Goal: Information Seeking & Learning: Learn about a topic

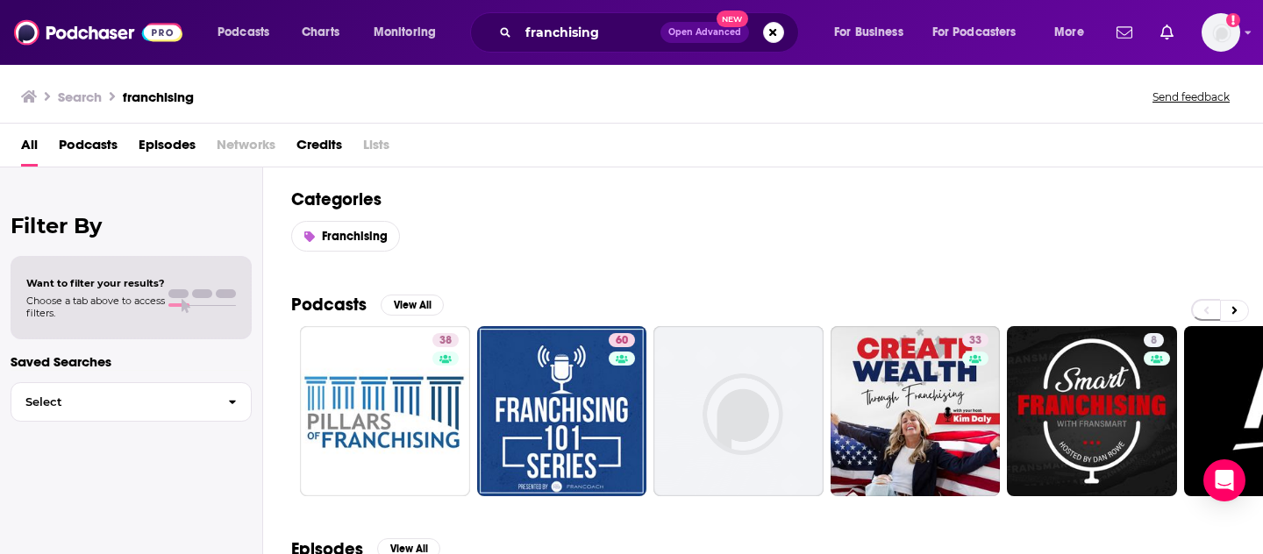
click at [273, 358] on div "Categories Franchising Podcasts View All 38 60 33 8 7 + 276 Episodes View All B…" at bounding box center [763, 361] width 1000 height 388
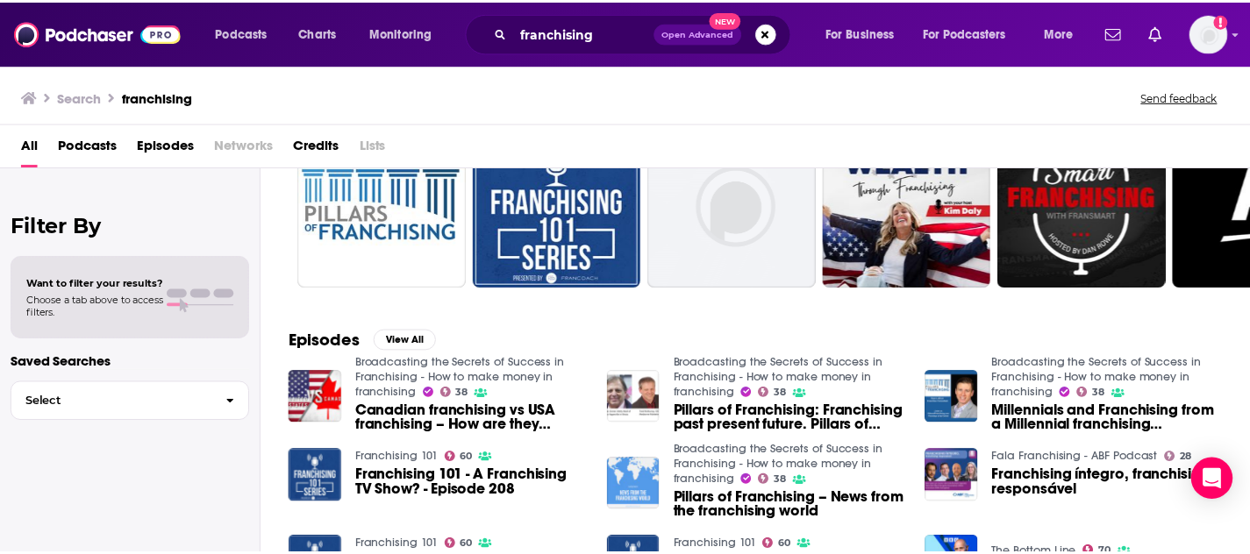
scroll to position [210, 0]
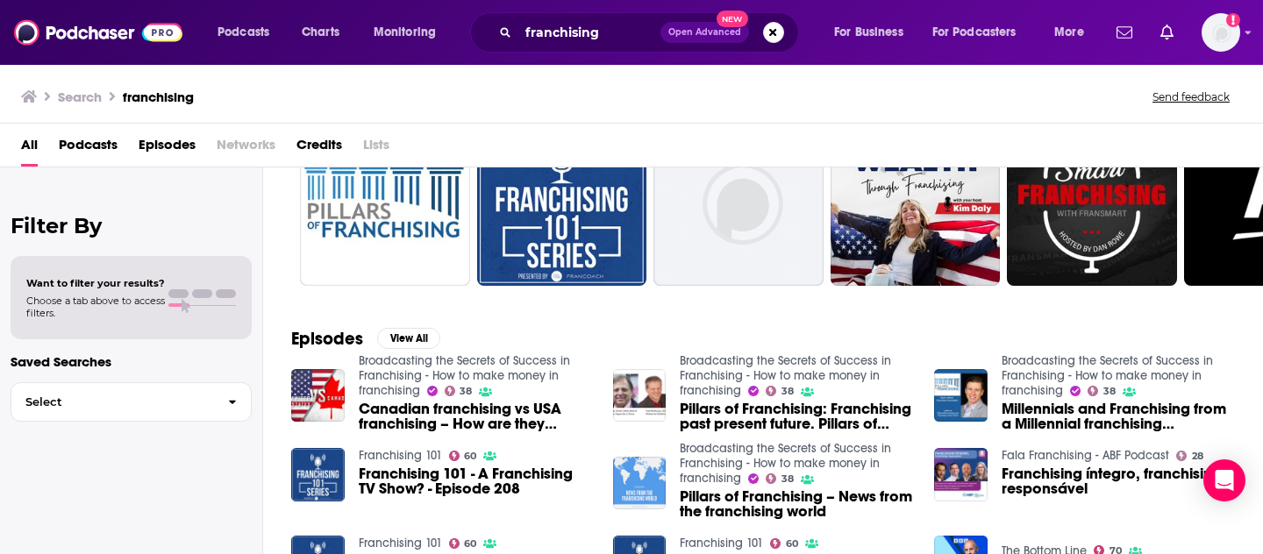
click at [82, 146] on span "Podcasts" at bounding box center [88, 149] width 59 height 36
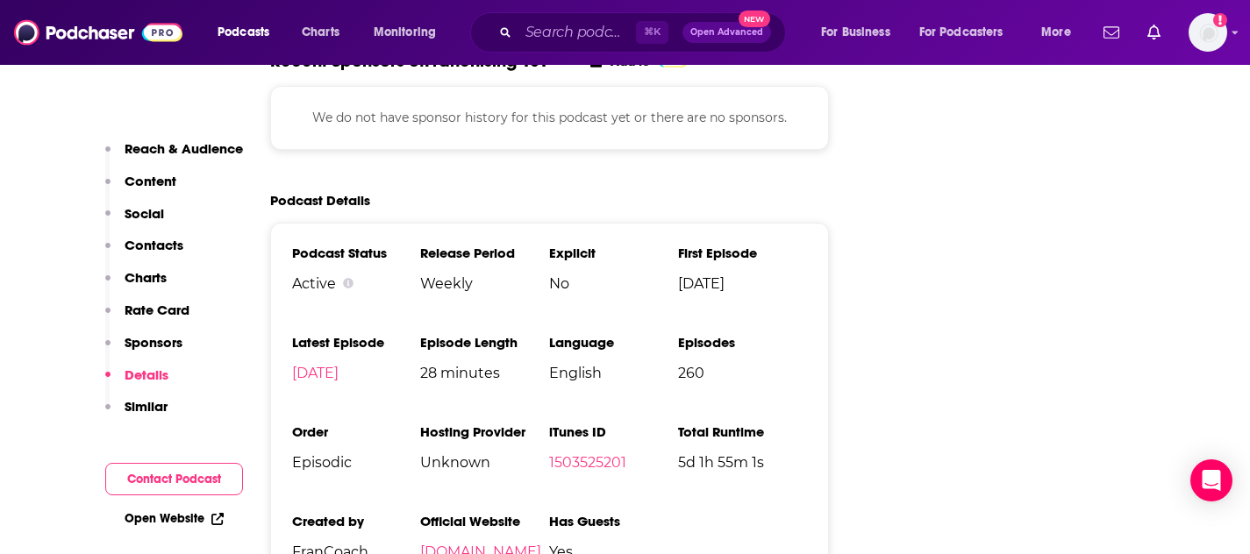
scroll to position [2526, 0]
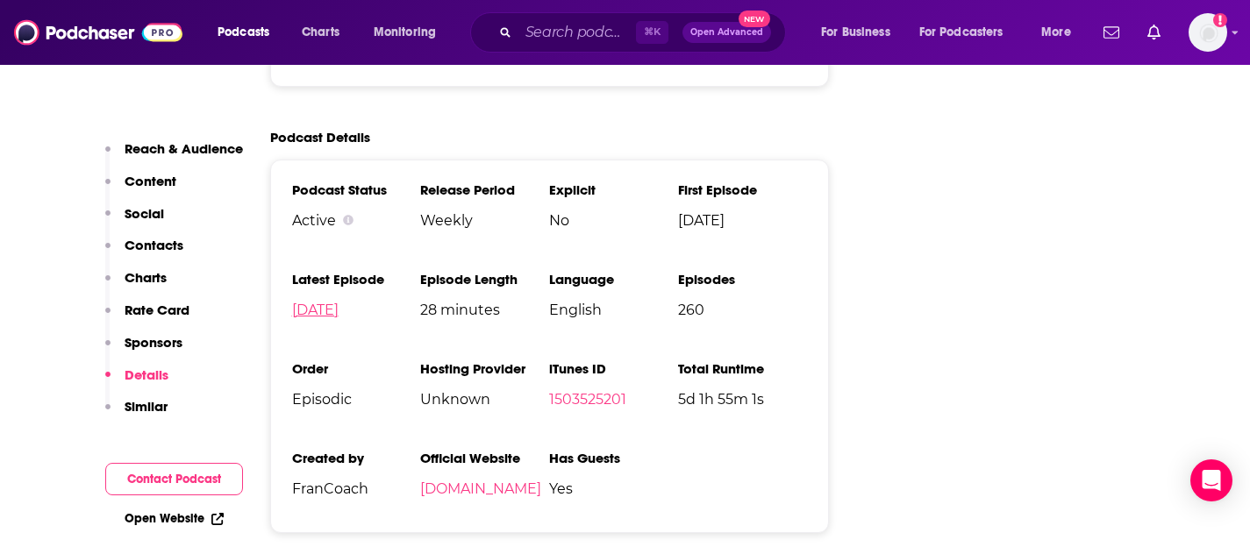
click at [339, 302] on link "Aug 7th, 2025" at bounding box center [315, 310] width 46 height 17
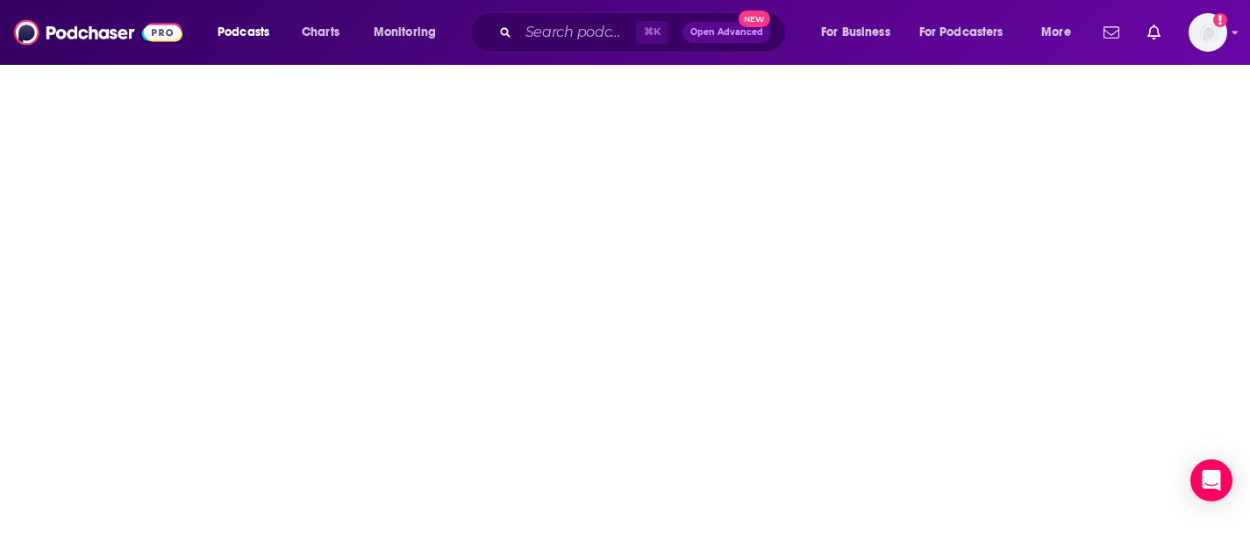
scroll to position [35, 0]
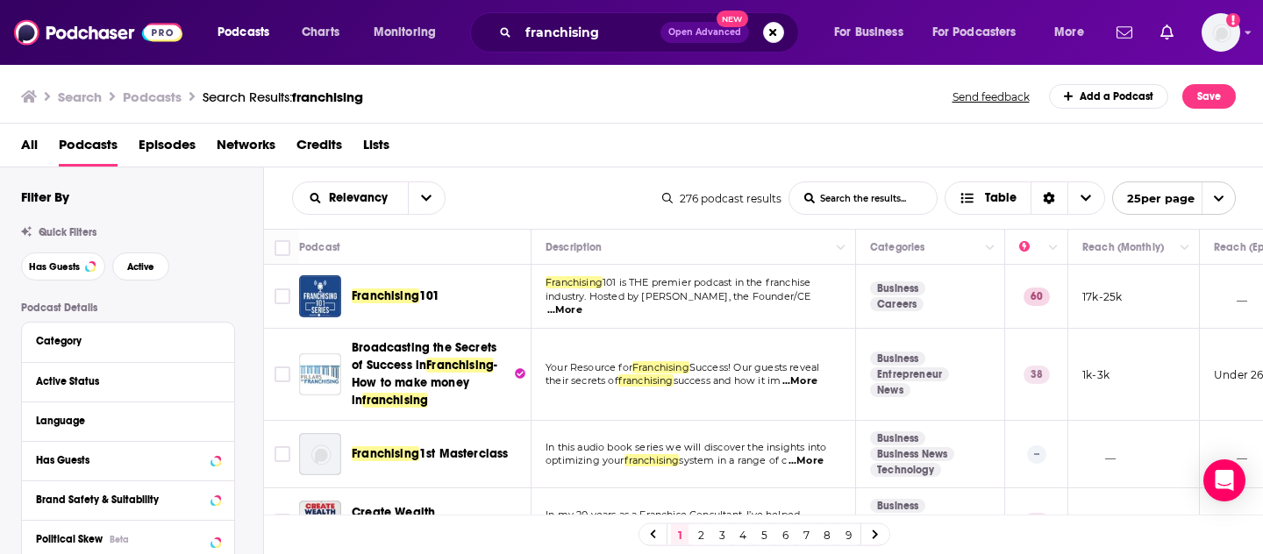
click at [531, 104] on div "Search Podcasts Search Results: franchising Send feedback Add a Podcast Save" at bounding box center [628, 96] width 1215 height 25
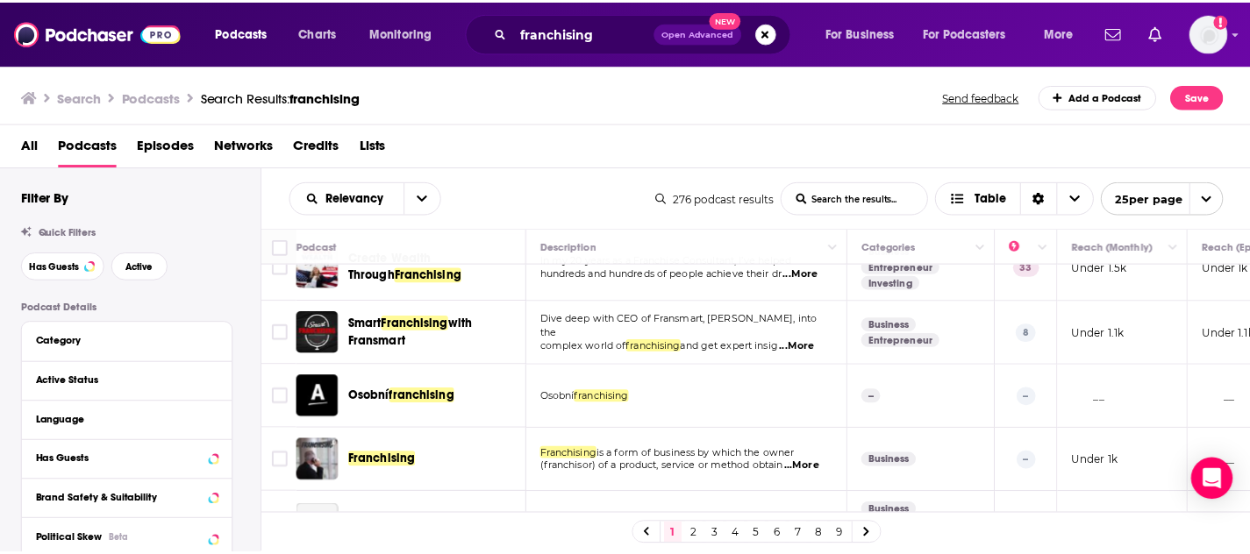
scroll to position [257, 0]
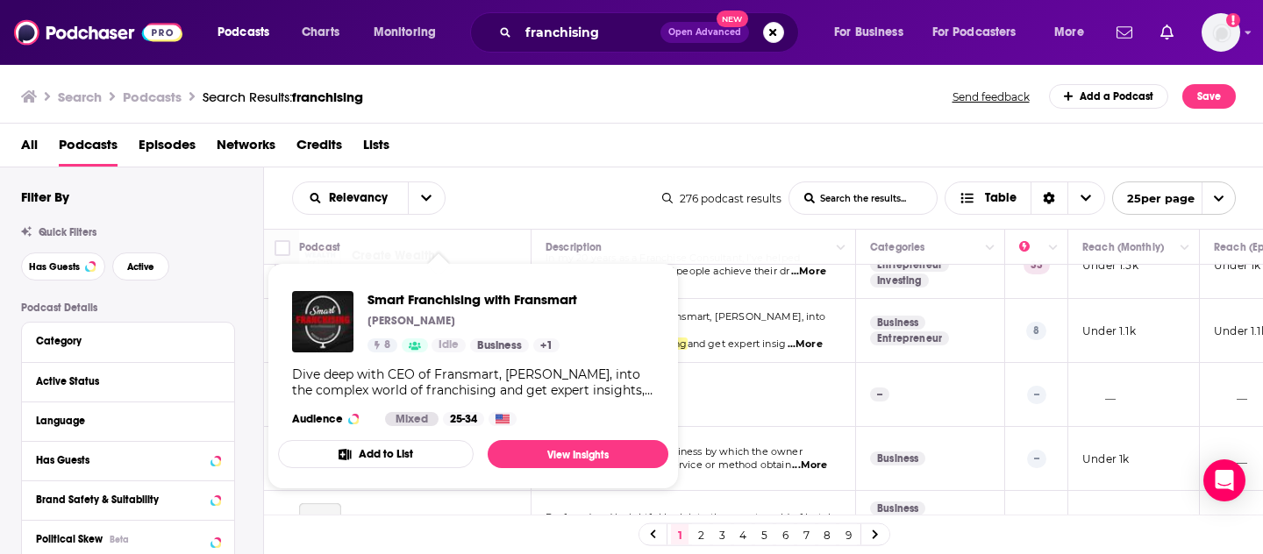
click at [381, 314] on p "Dan Rowe" at bounding box center [411, 321] width 88 height 14
click at [466, 302] on span "Smart Franchising with Fransmart" at bounding box center [472, 299] width 210 height 17
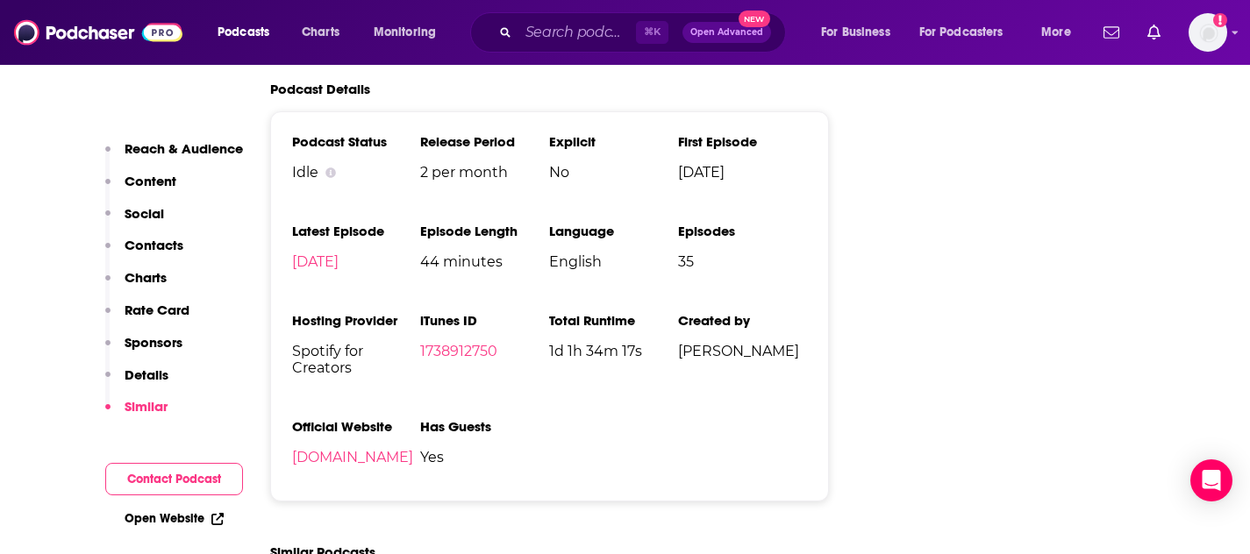
scroll to position [2327, 0]
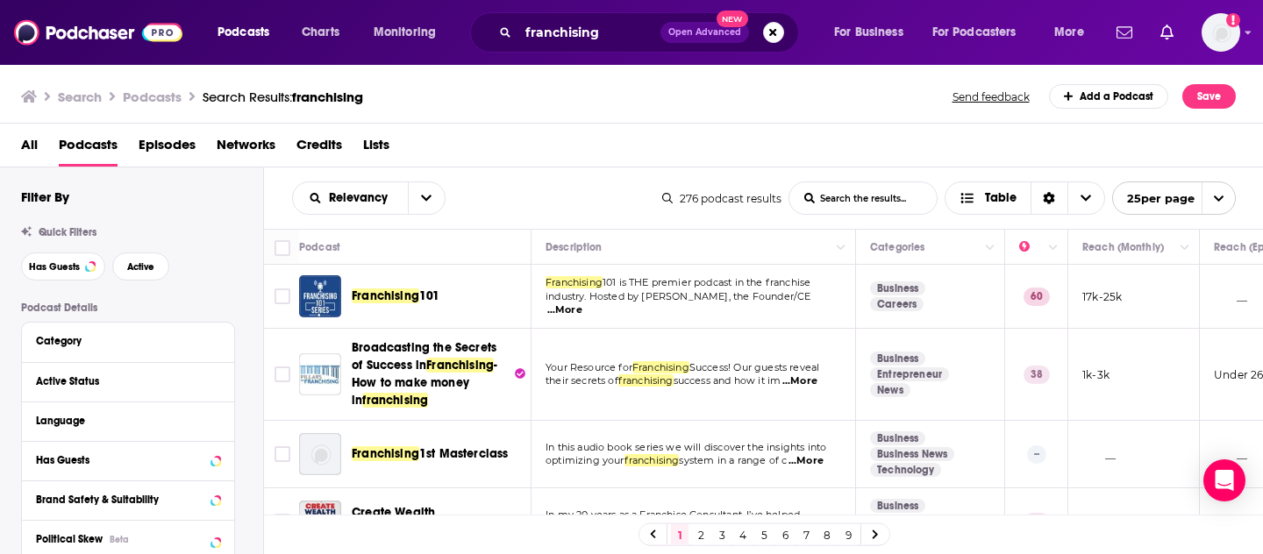
scroll to position [255, 0]
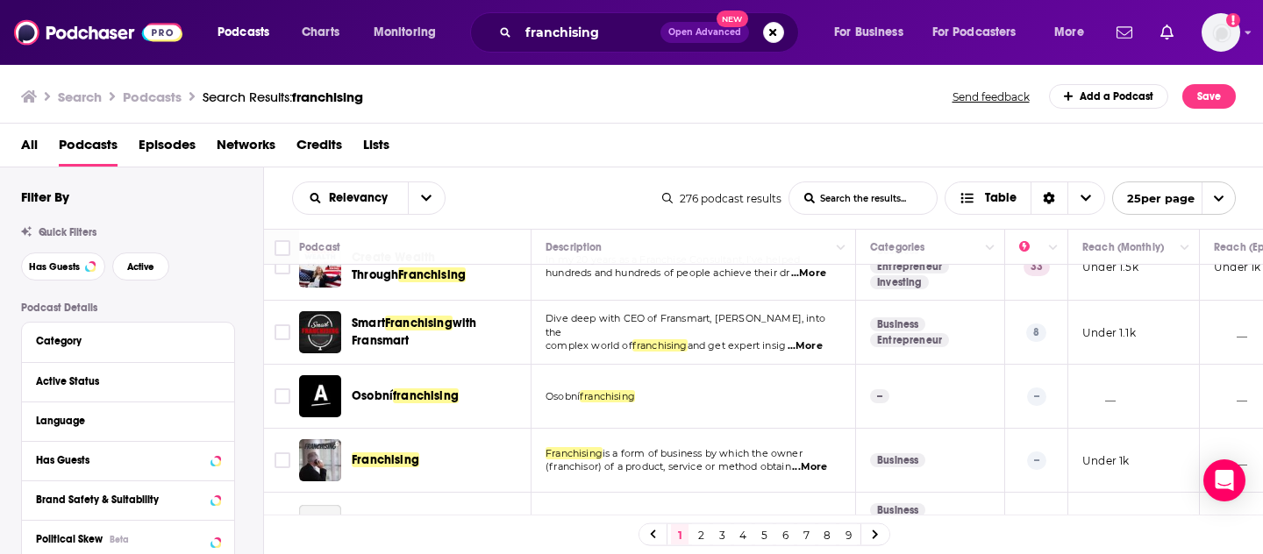
click at [955, 144] on div "All Podcasts Episodes Networks Credits Lists" at bounding box center [635, 149] width 1229 height 36
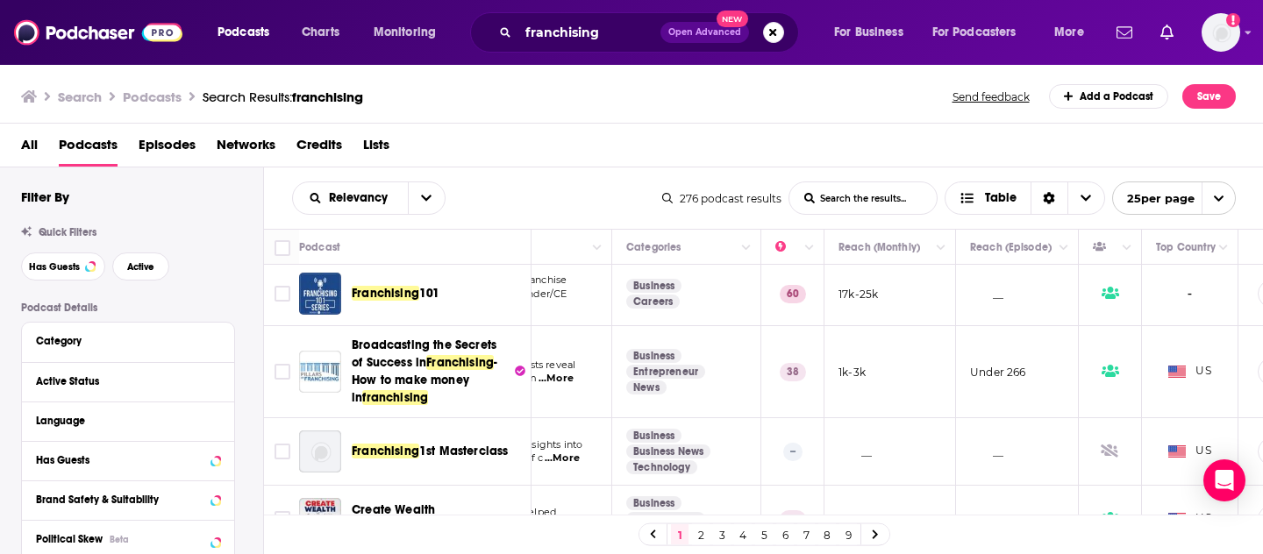
scroll to position [0, 244]
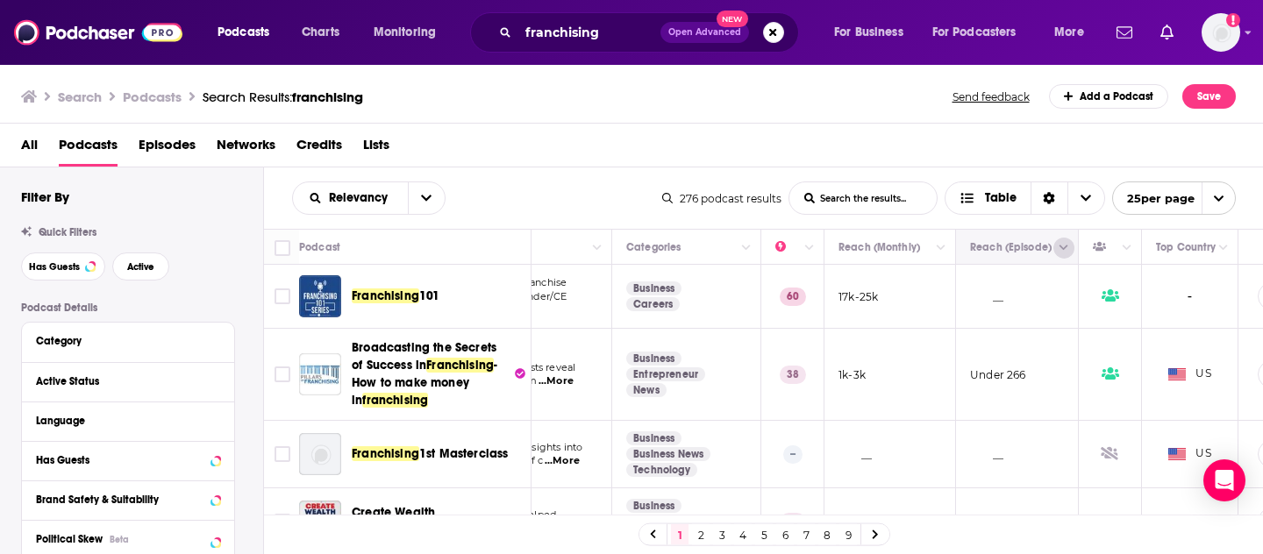
click at [1059, 251] on icon "Column Actions" at bounding box center [1063, 248] width 9 height 11
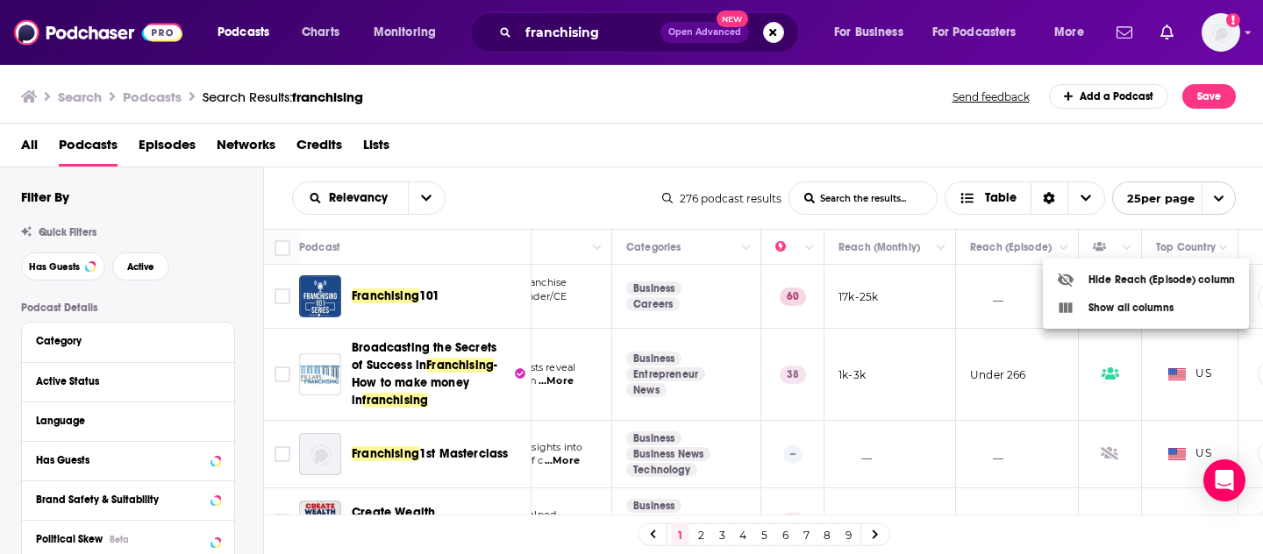
click at [861, 124] on div at bounding box center [631, 277] width 1263 height 554
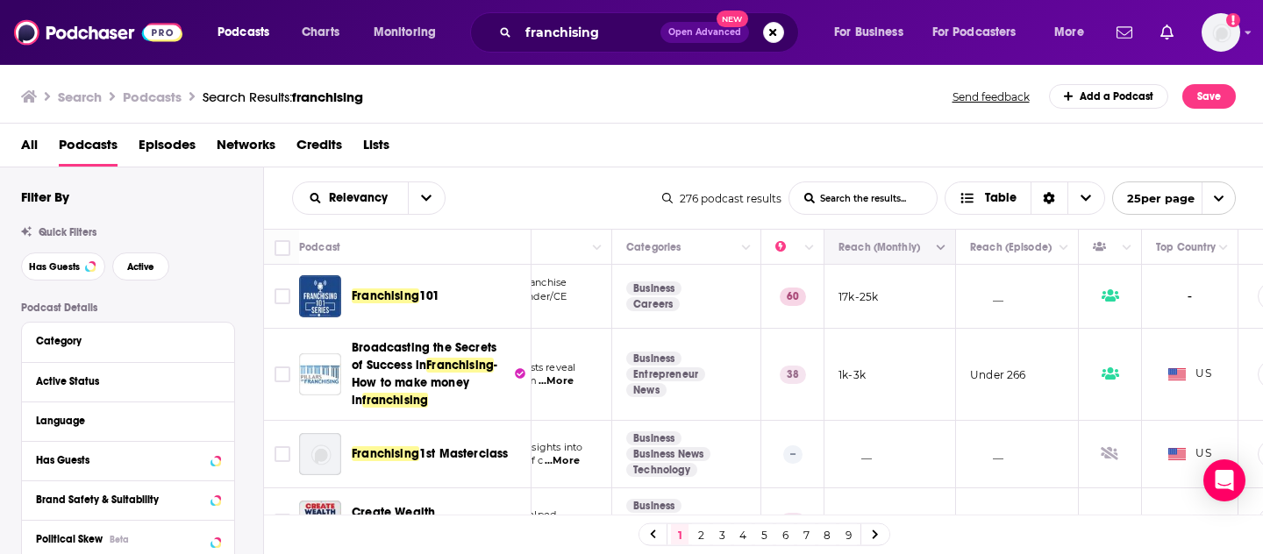
click at [884, 252] on icon "Move" at bounding box center [888, 247] width 21 height 21
click at [935, 258] on th "Reach (Monthly)" at bounding box center [890, 247] width 132 height 35
click at [926, 247] on button "Move" at bounding box center [888, 247] width 103 height 21
click at [939, 249] on icon "Column Actions" at bounding box center [941, 248] width 9 height 5
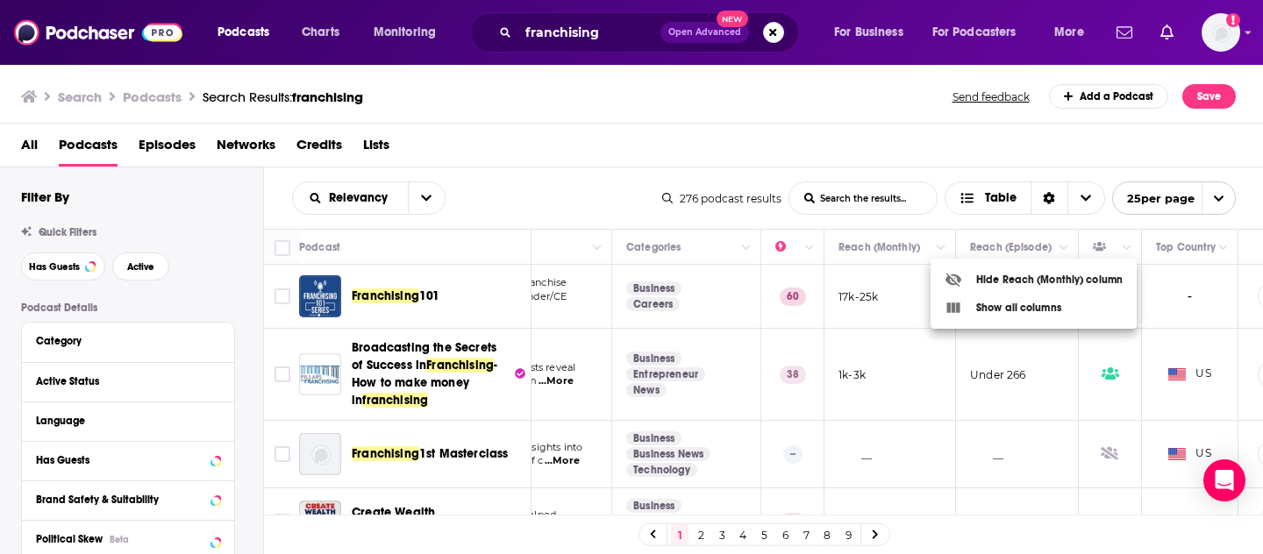
click at [797, 125] on div at bounding box center [631, 277] width 1263 height 554
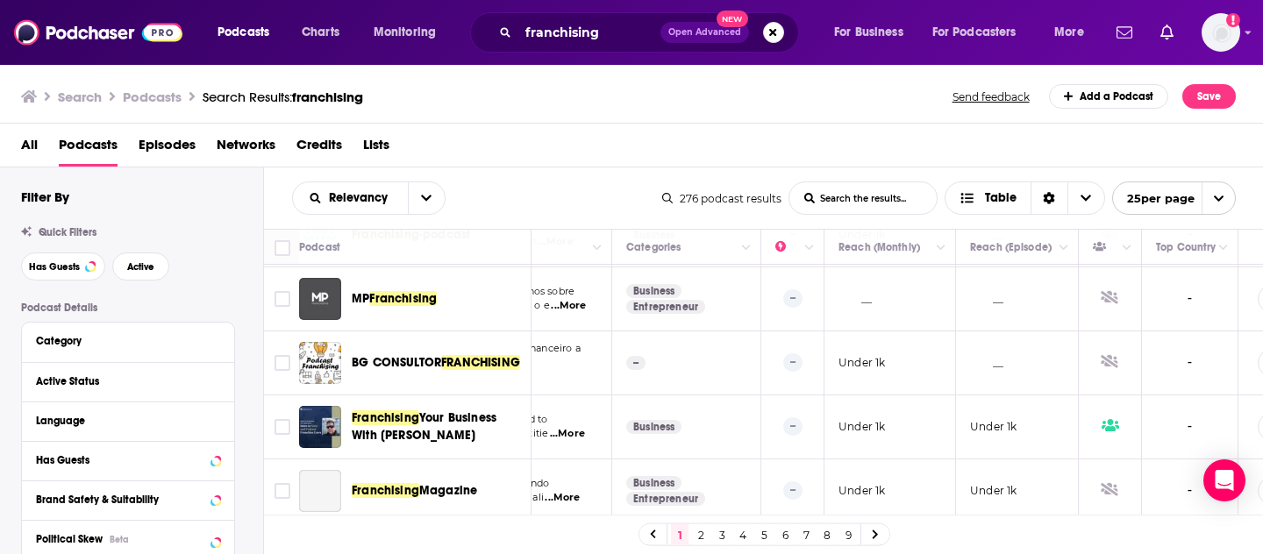
scroll to position [1422, 244]
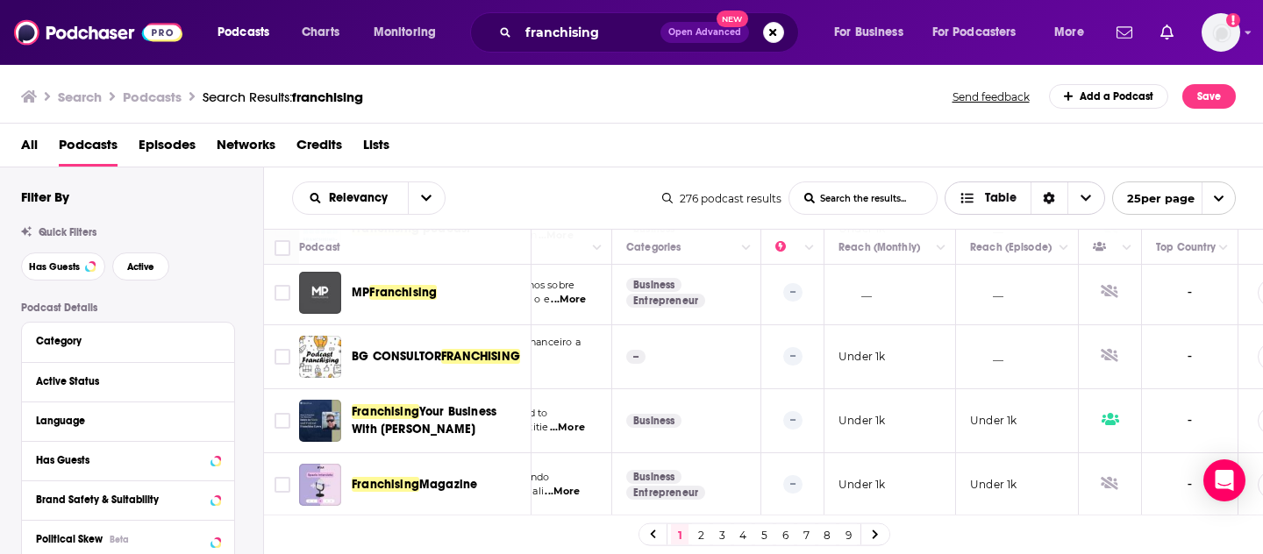
click at [998, 192] on span "Table" at bounding box center [1001, 198] width 32 height 12
click at [940, 122] on div "Search Podcasts Search Results: franchising Send feedback Add a Podcast Save" at bounding box center [632, 93] width 1264 height 61
click at [1080, 196] on icon "Choose View" at bounding box center [1085, 198] width 11 height 12
click at [961, 136] on div "All Podcasts Episodes Networks Credits Lists" at bounding box center [635, 149] width 1229 height 36
click at [698, 531] on link "2" at bounding box center [701, 534] width 18 height 21
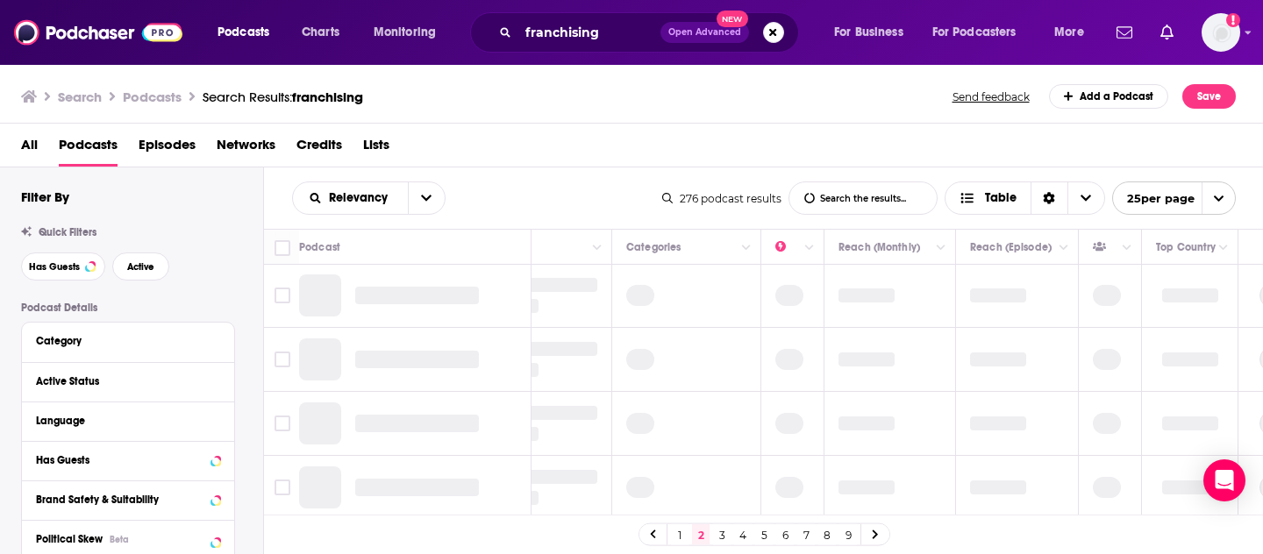
scroll to position [0, 244]
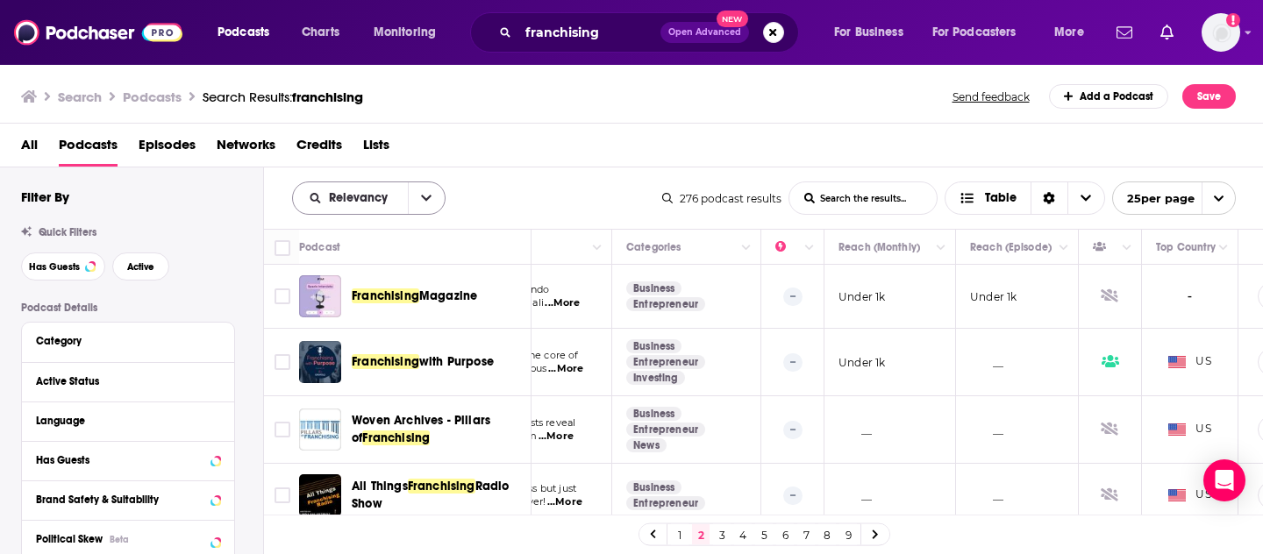
click at [372, 199] on span "Relevancy" at bounding box center [361, 198] width 65 height 12
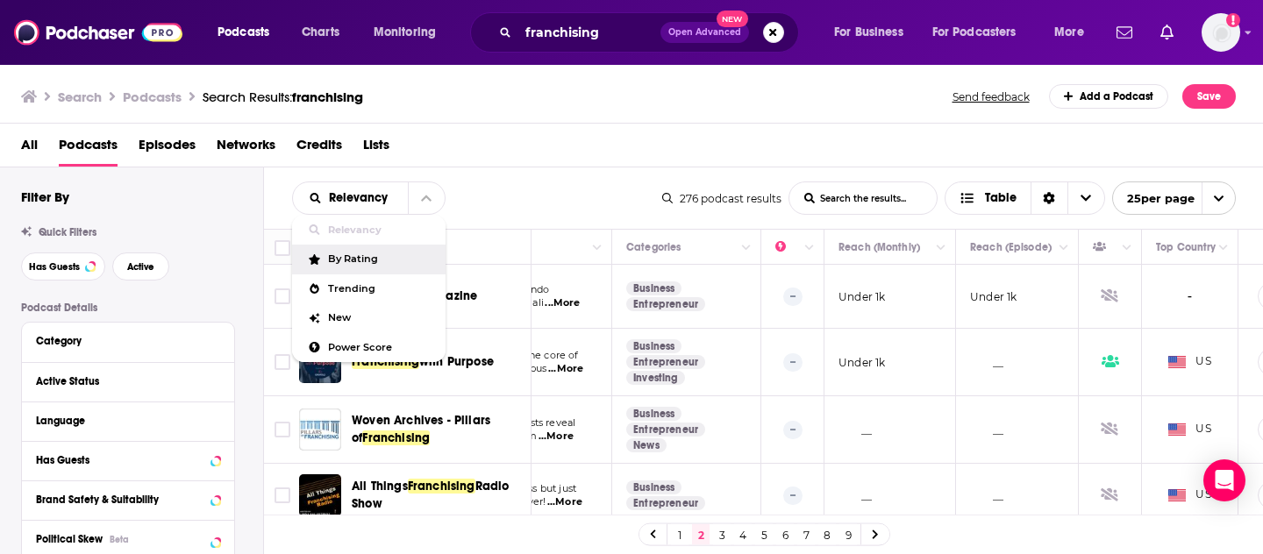
click at [350, 257] on span "By Rating" at bounding box center [379, 259] width 103 height 10
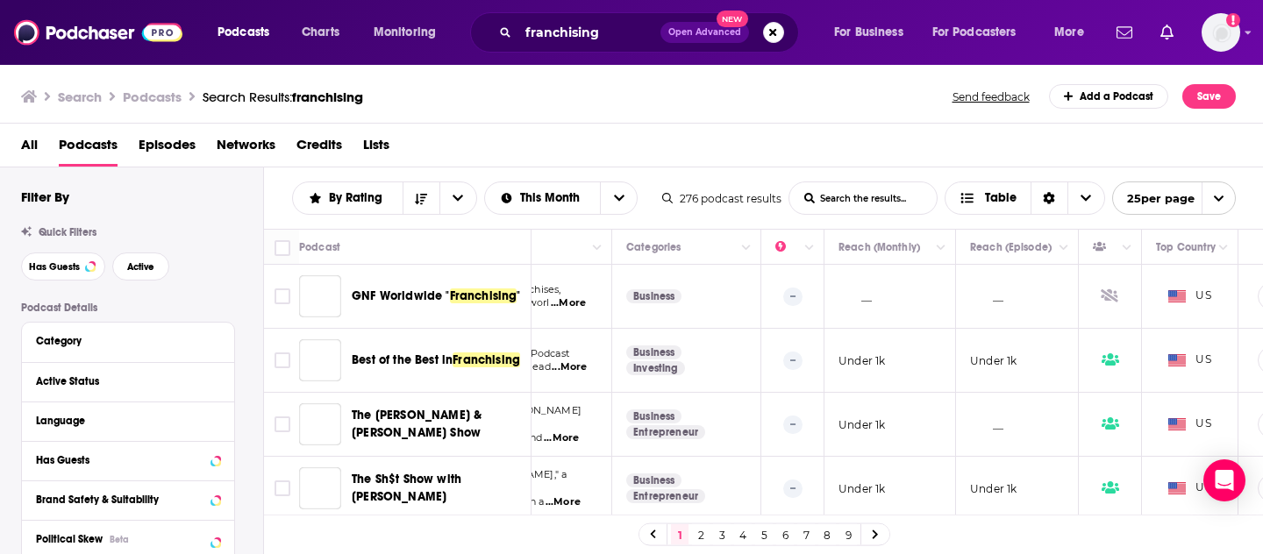
click at [657, 104] on div "Search Podcasts Search Results: franchising Send feedback Add a Podcast Save" at bounding box center [628, 96] width 1215 height 25
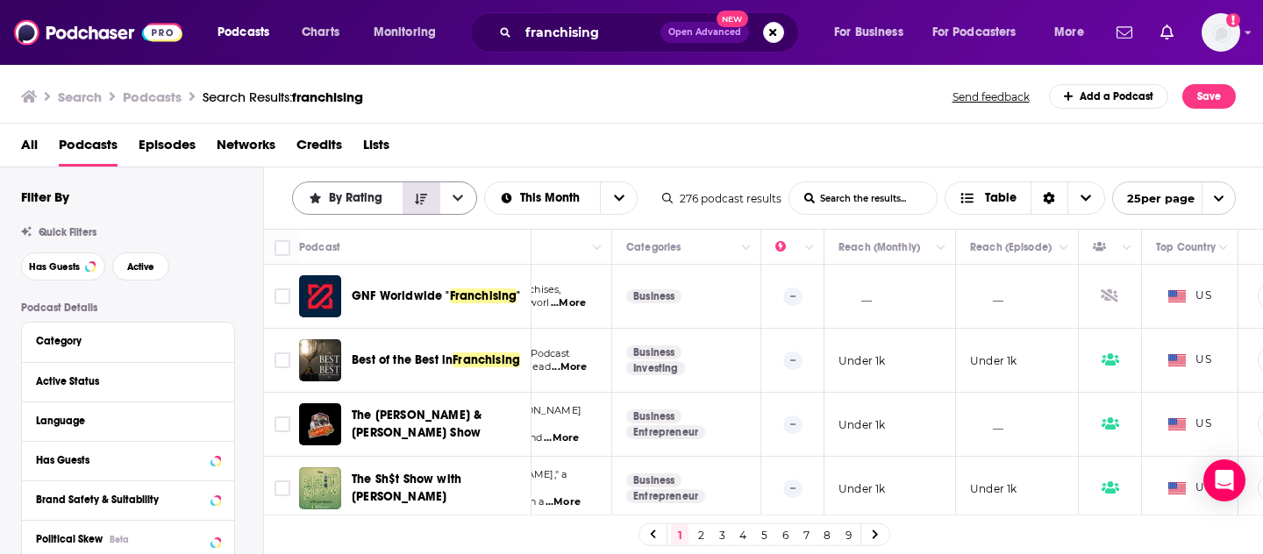
click at [426, 203] on button "Sort Direction" at bounding box center [421, 198] width 37 height 32
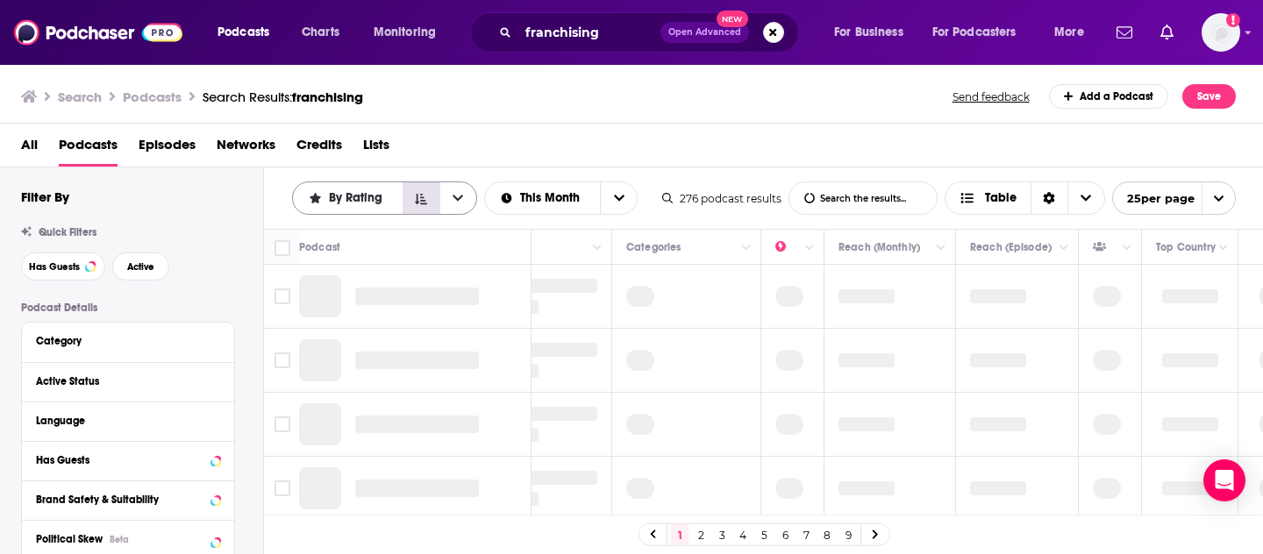
click at [426, 203] on button "Sort Direction" at bounding box center [421, 198] width 37 height 32
click at [460, 196] on icon "open menu" at bounding box center [458, 199] width 11 height 6
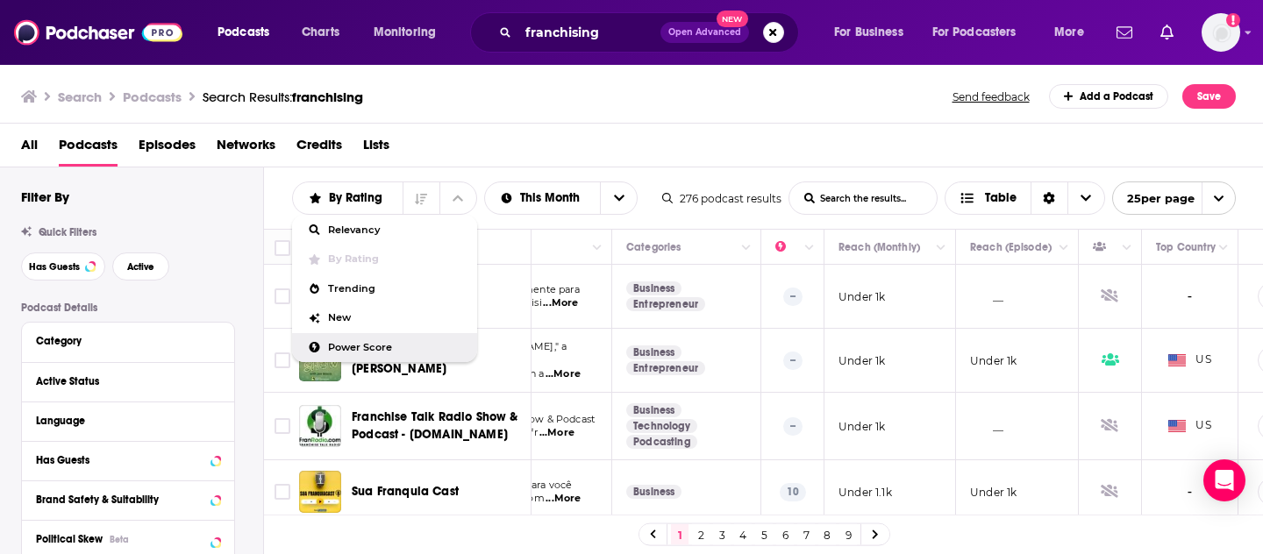
click at [372, 351] on span "Power Score" at bounding box center [395, 348] width 135 height 10
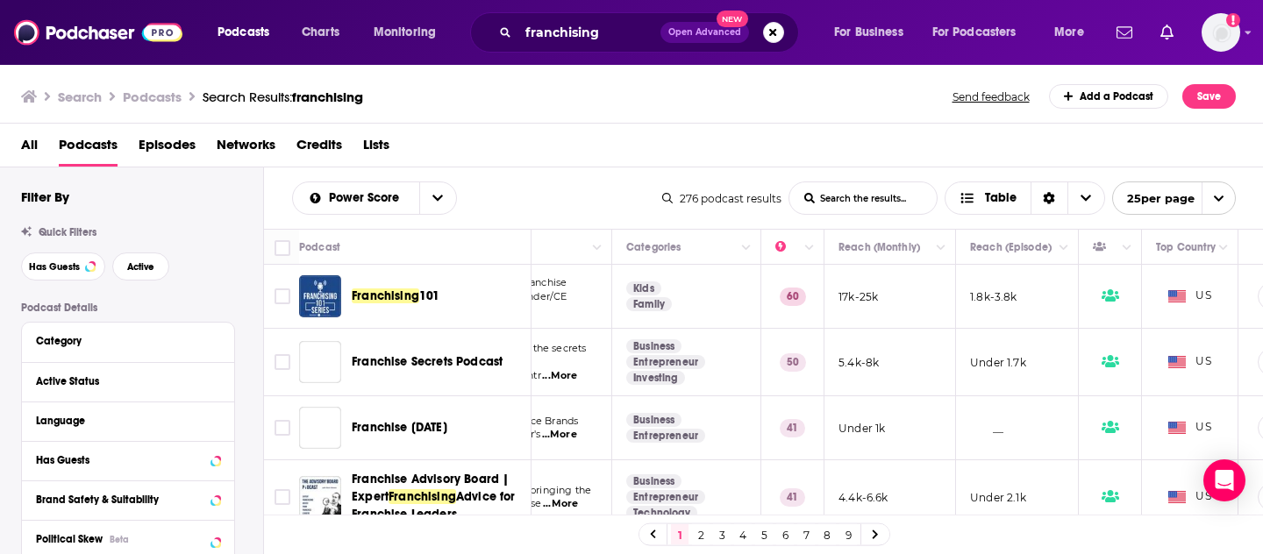
click at [646, 127] on div "All Podcasts Episodes Networks Credits Lists" at bounding box center [632, 146] width 1264 height 44
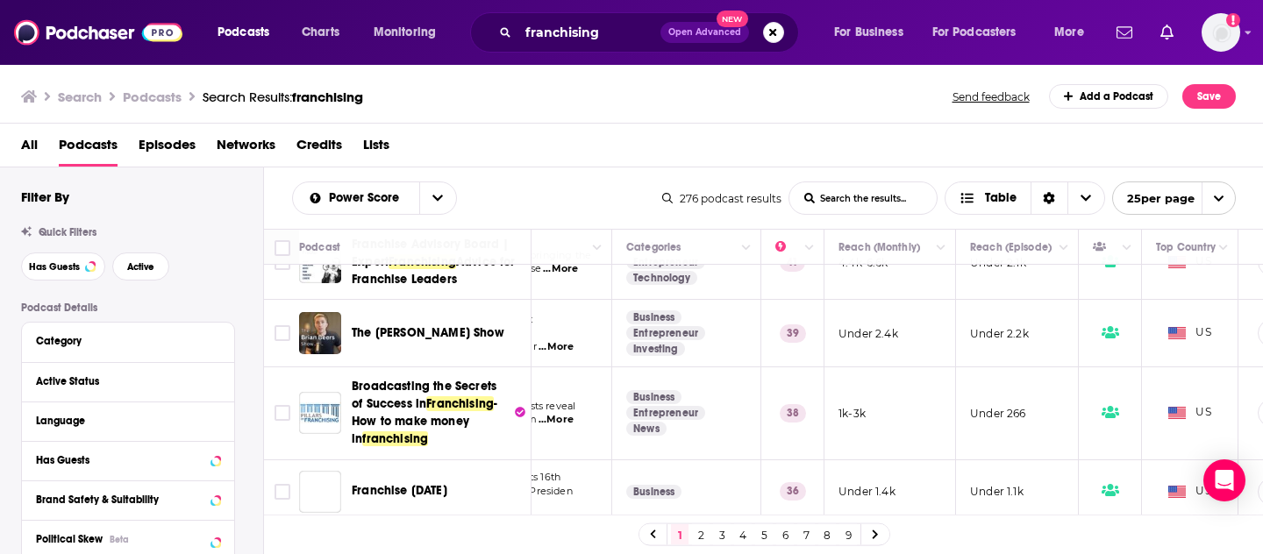
scroll to position [232, 244]
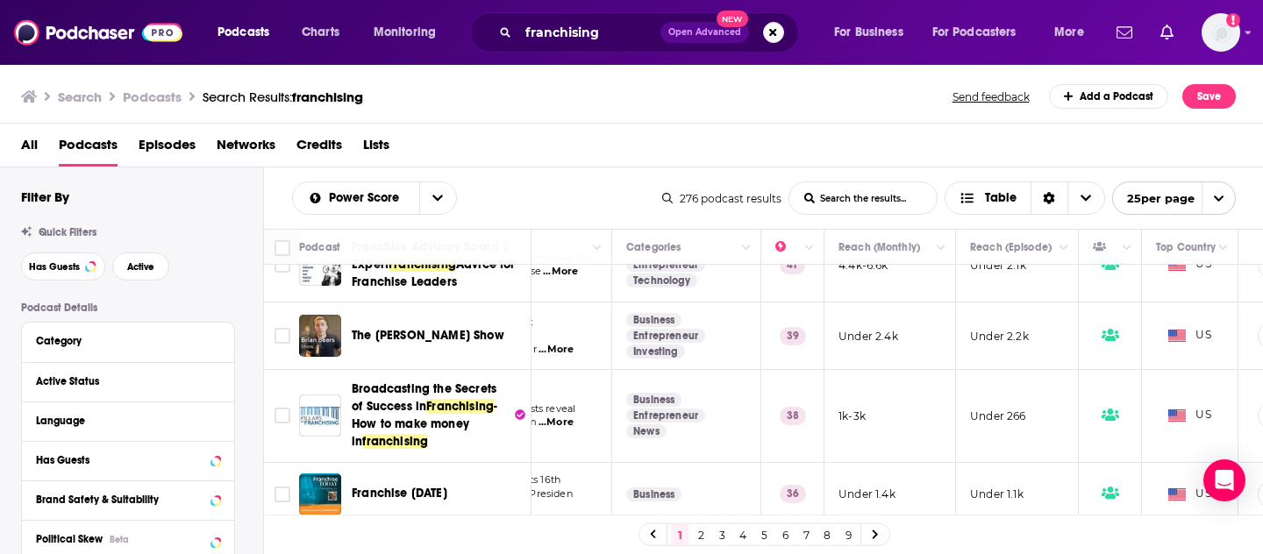
click at [498, 163] on div "All Podcasts Episodes Networks Credits Lists" at bounding box center [635, 149] width 1229 height 36
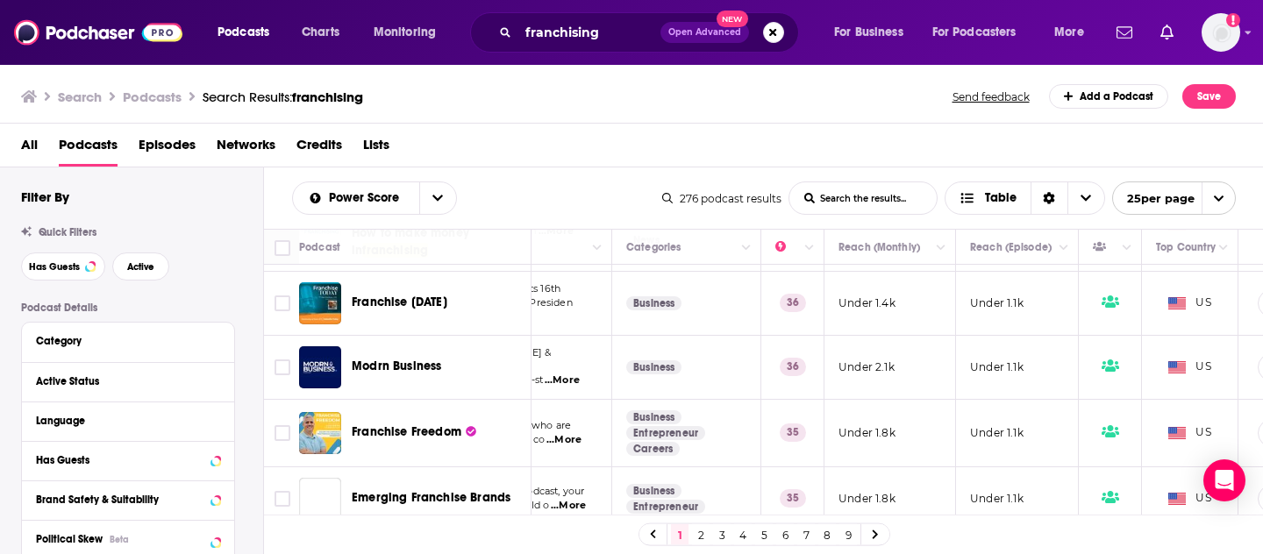
scroll to position [432, 244]
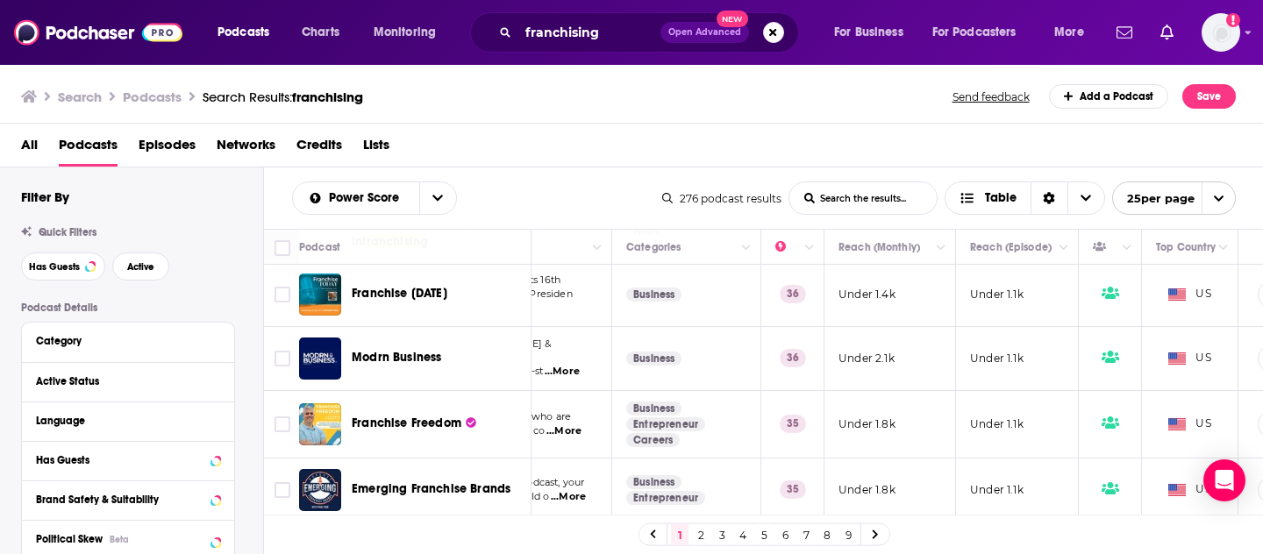
click at [397, 360] on div "Podcasts Charts Monitoring franchising Open Advanced New For Business For Podca…" at bounding box center [631, 277] width 1263 height 554
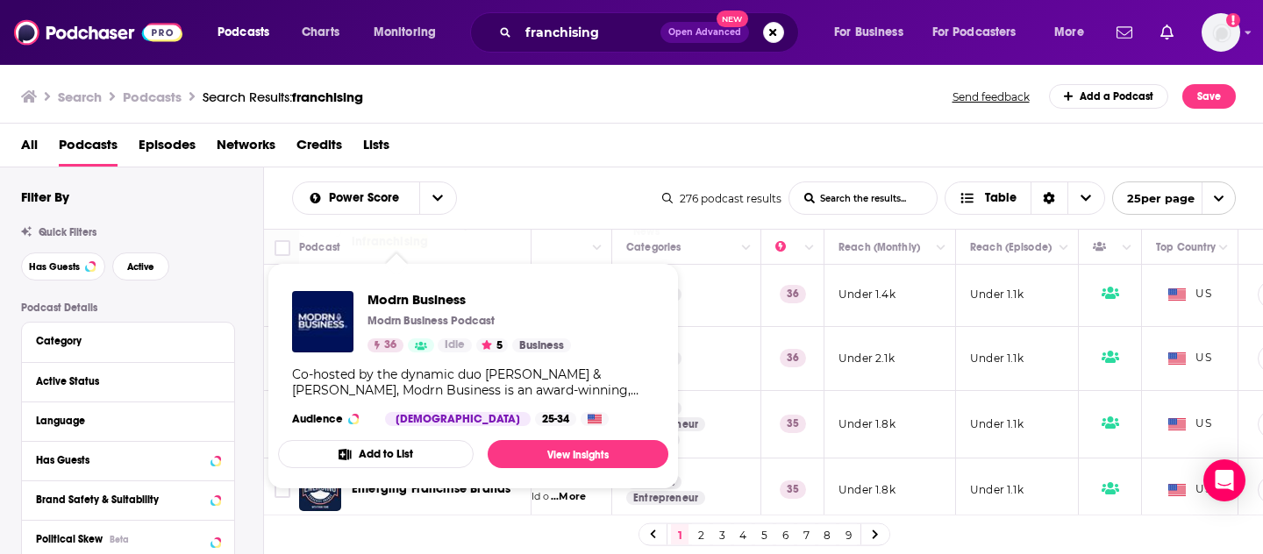
click at [449, 383] on div "Co-hosted by the dynamic duo Ryan Hicks & Zack Fishman, Modrn Business is an aw…" at bounding box center [473, 383] width 362 height 32
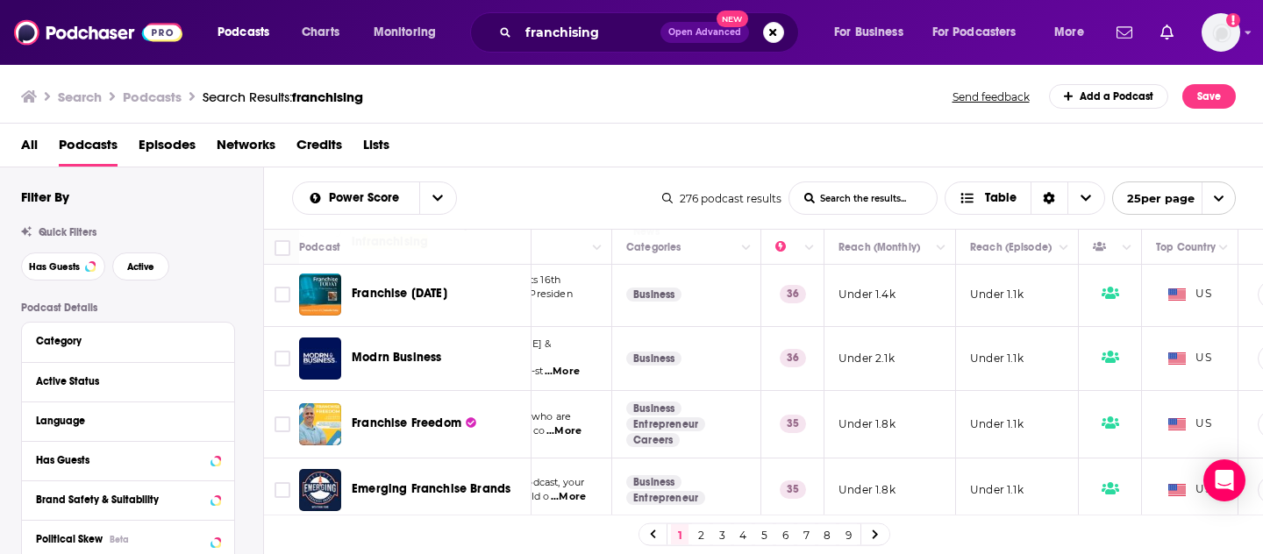
drag, startPoint x: 417, startPoint y: 298, endPoint x: 901, endPoint y: 14, distance: 561.3
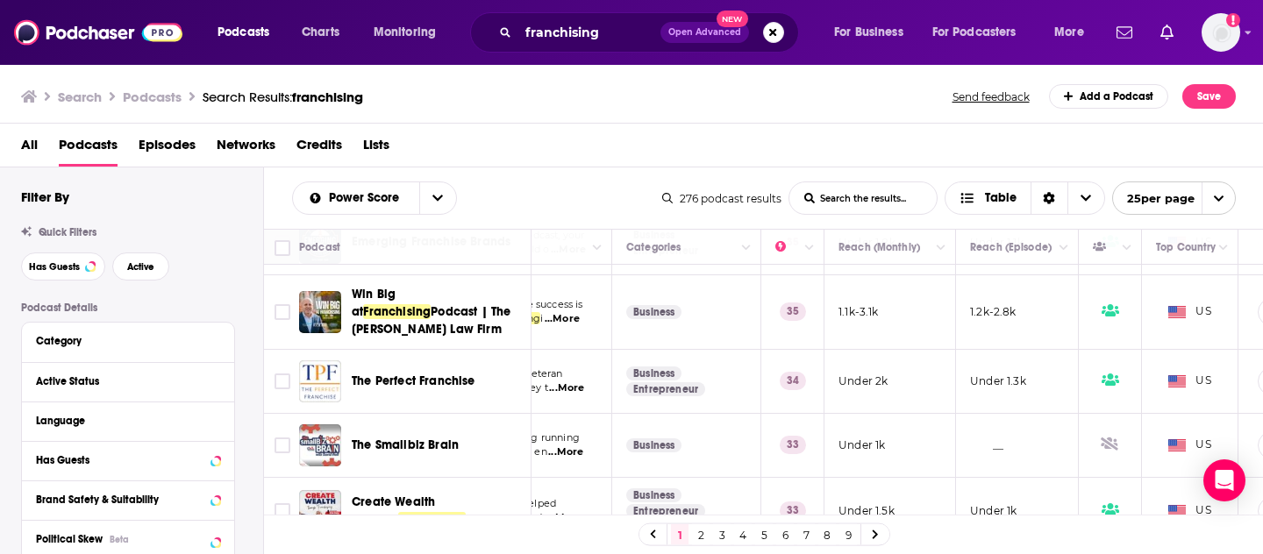
scroll to position [677, 244]
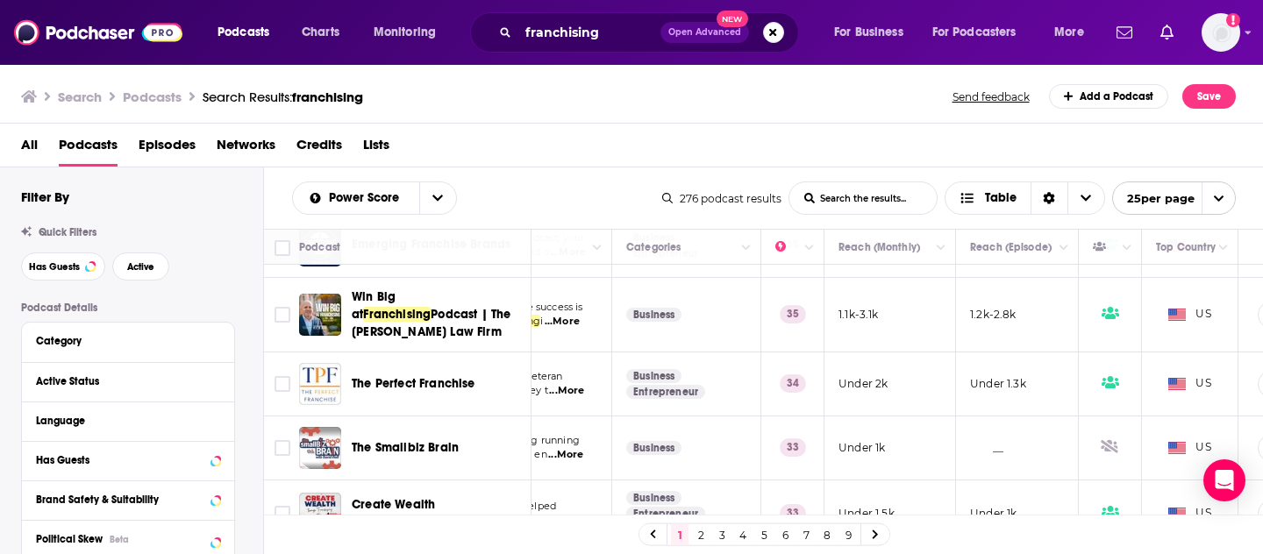
click at [564, 86] on div "Search Podcasts Search Results: franchising Send feedback Add a Podcast Save" at bounding box center [628, 96] width 1215 height 25
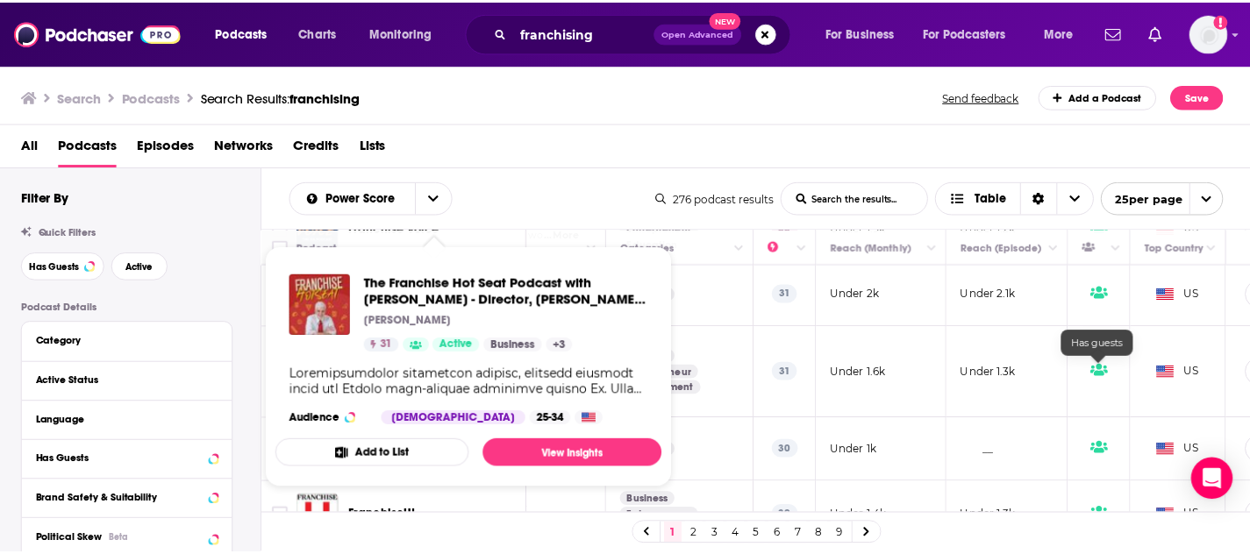
scroll to position [1030, 244]
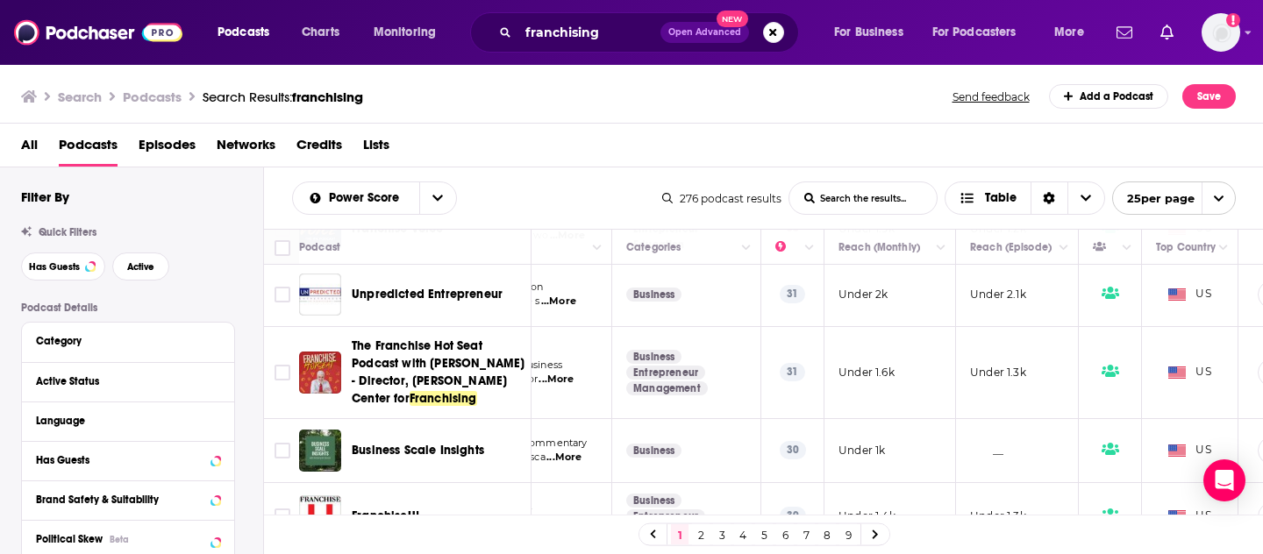
drag, startPoint x: 415, startPoint y: 292, endPoint x: 856, endPoint y: 4, distance: 526.6
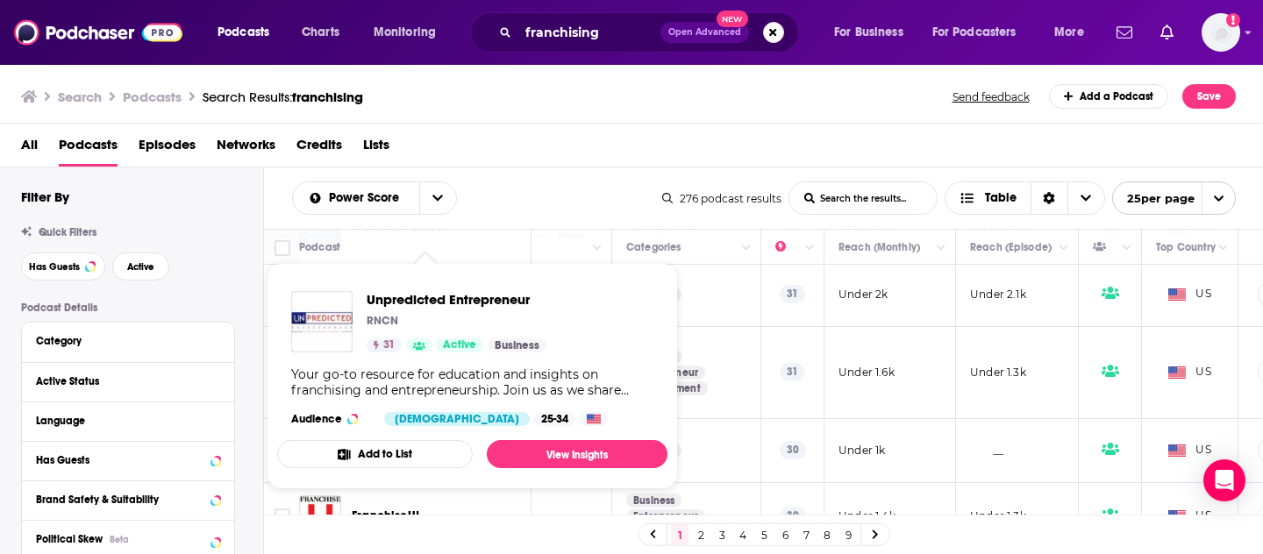
click at [430, 295] on span "Unpredicted Entrepreneur" at bounding box center [457, 299] width 180 height 17
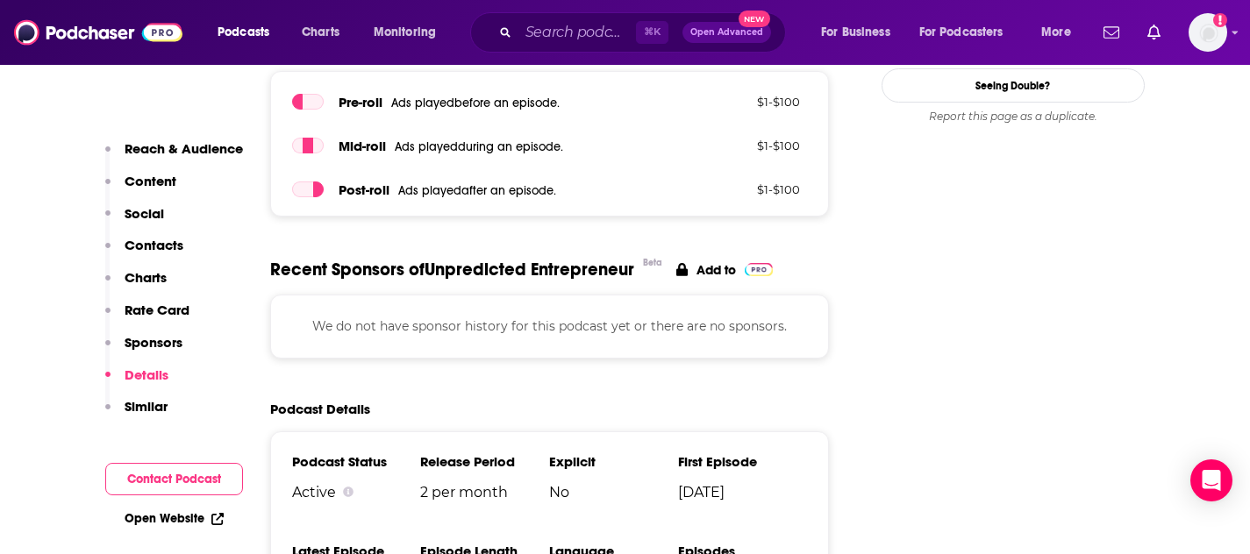
scroll to position [2318, 0]
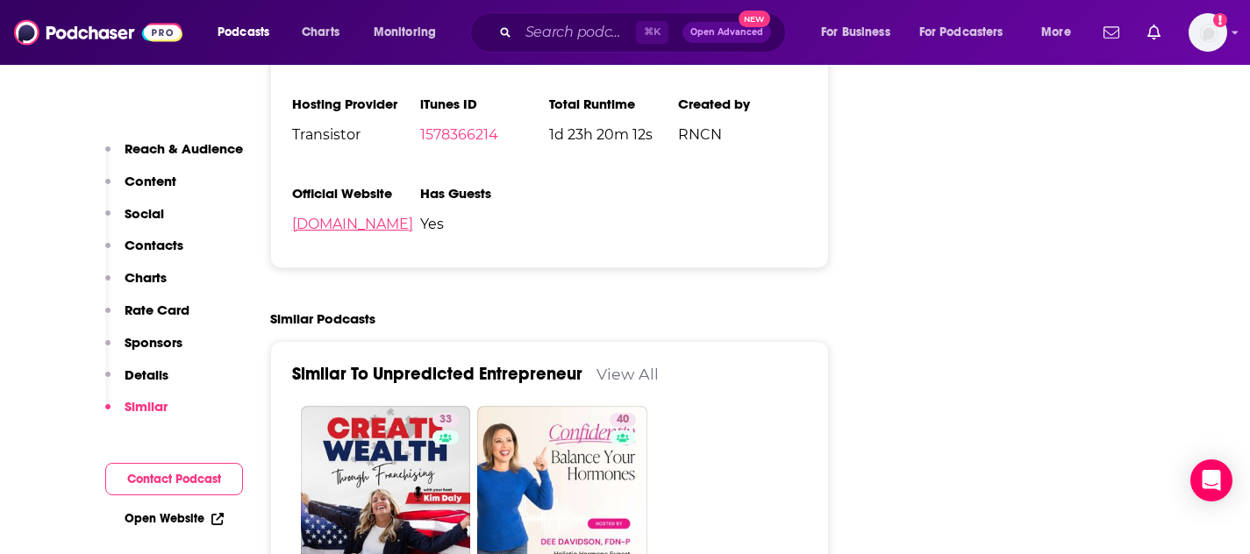
click at [324, 230] on link "spreaker.com" at bounding box center [352, 224] width 121 height 17
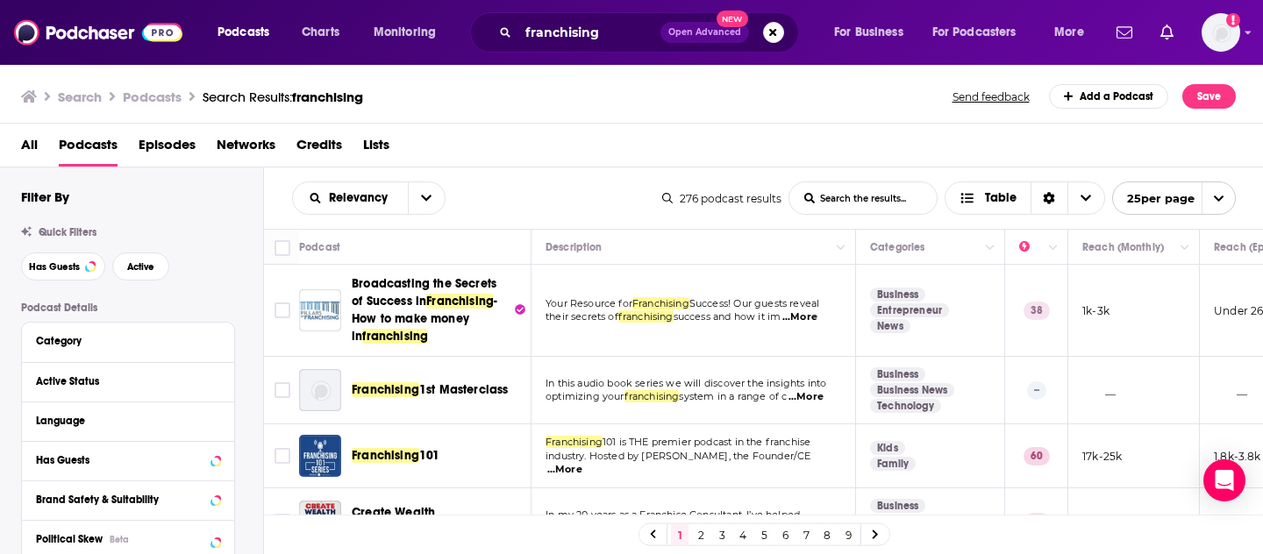
click at [672, 129] on div "All Podcasts Episodes Networks Credits Lists" at bounding box center [632, 146] width 1264 height 44
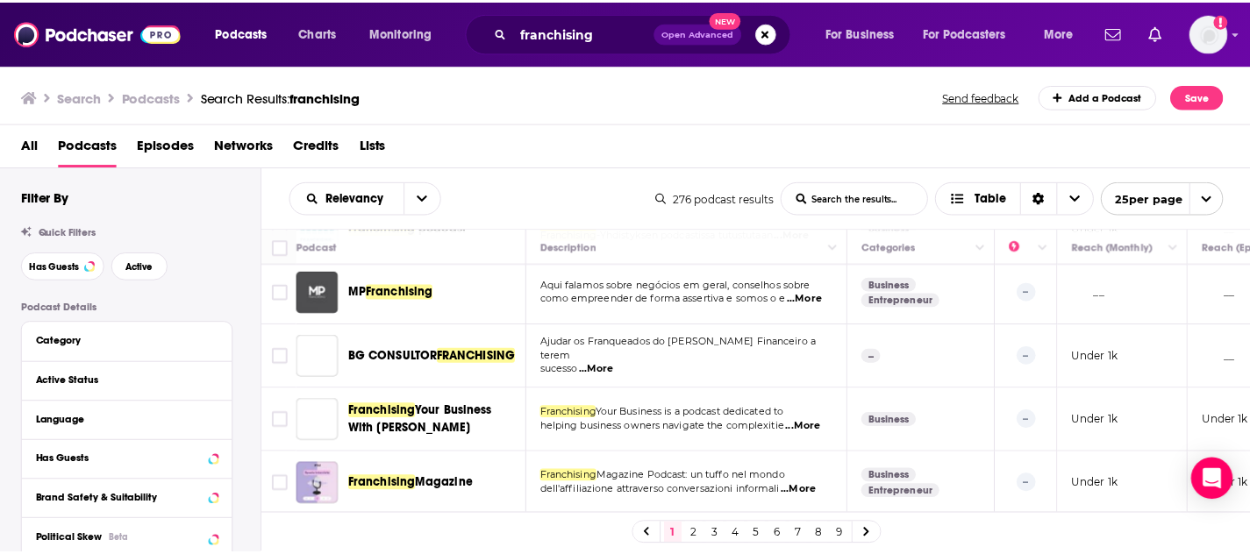
scroll to position [1422, 0]
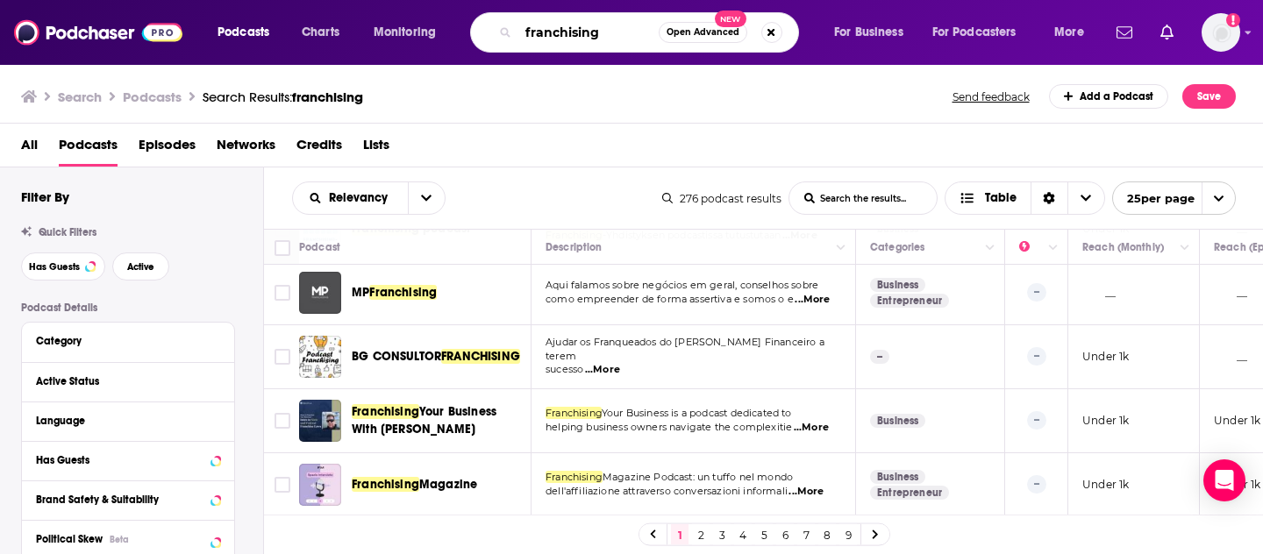
click at [583, 44] on input "franchising" at bounding box center [588, 32] width 140 height 28
drag, startPoint x: 627, startPoint y: 32, endPoint x: 477, endPoint y: 28, distance: 150.0
click at [477, 28] on div "franchising Open Advanced New" at bounding box center [634, 32] width 329 height 40
paste input "Franchise Today"
type input "Franchise Today"
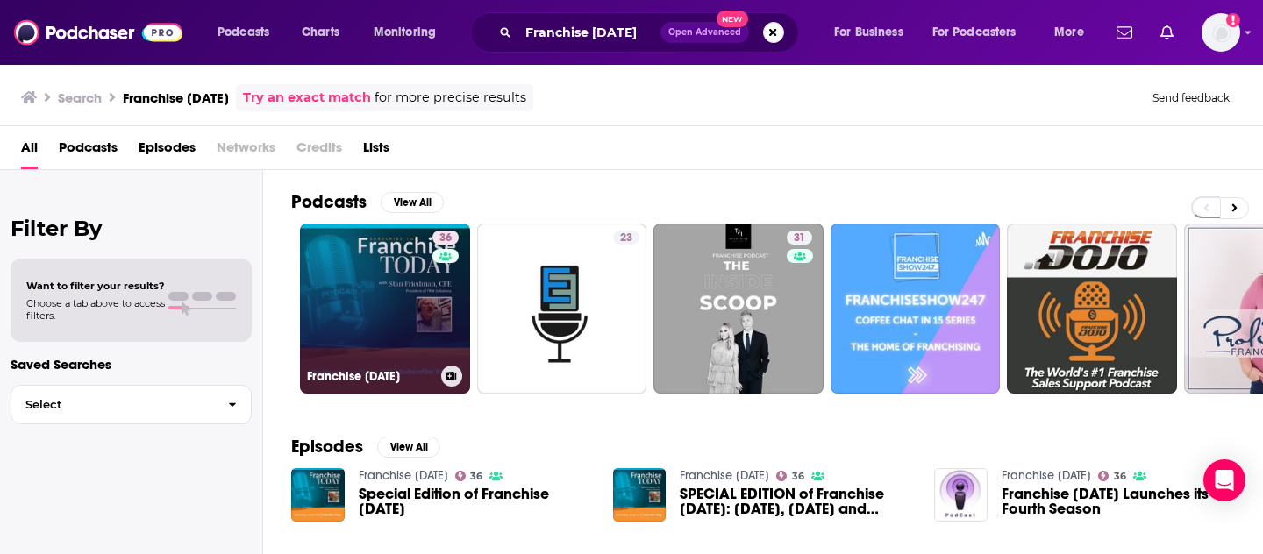
click at [379, 258] on link "36 Franchise Today" at bounding box center [385, 309] width 170 height 170
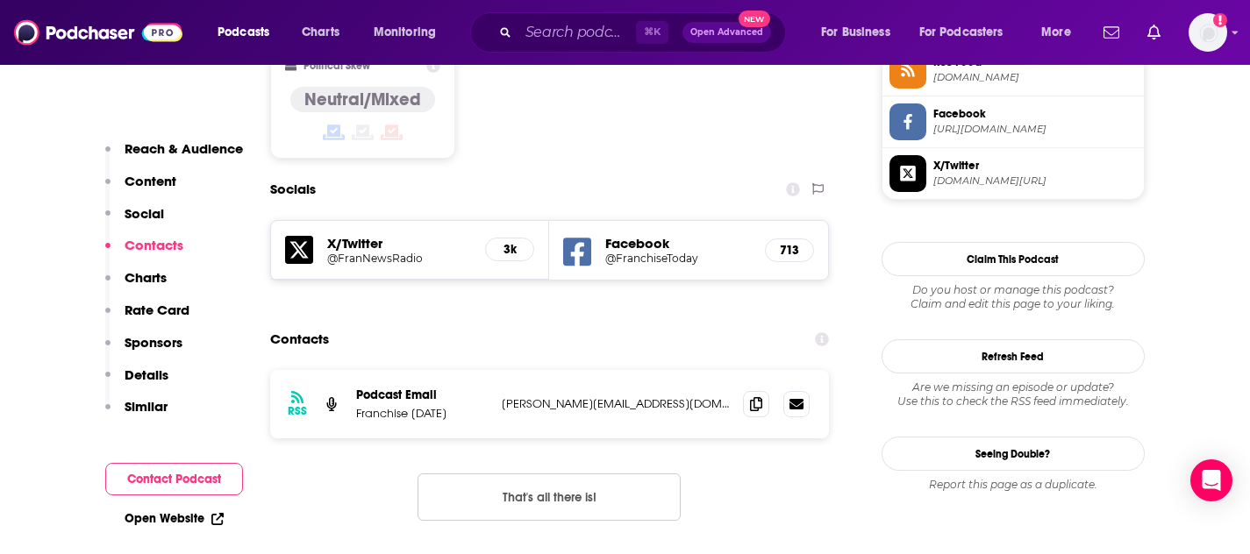
scroll to position [1448, 0]
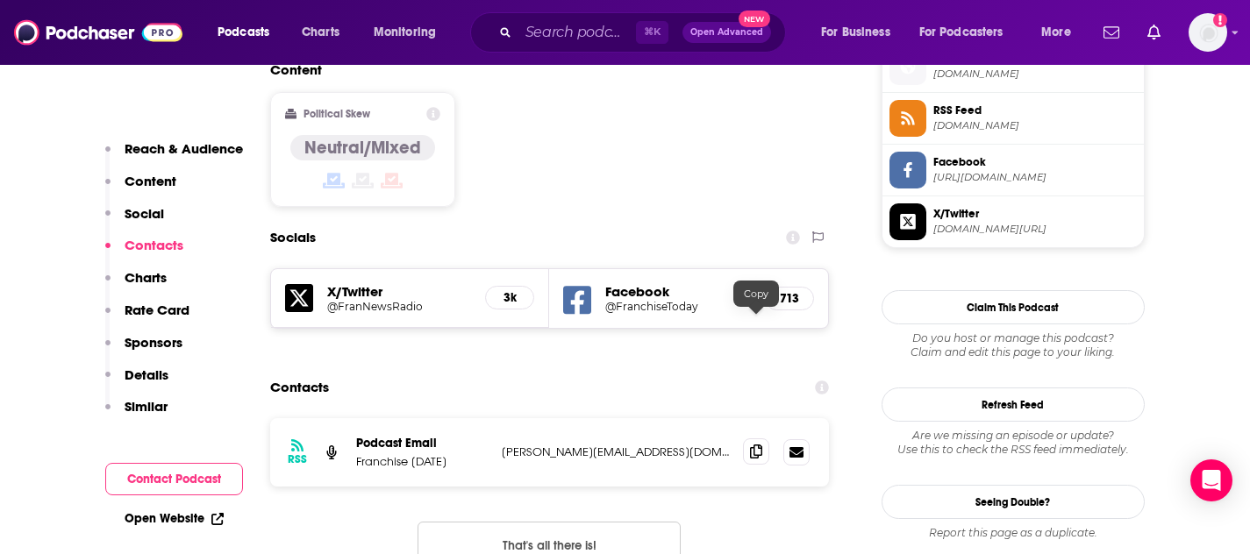
click at [760, 445] on icon at bounding box center [756, 452] width 12 height 14
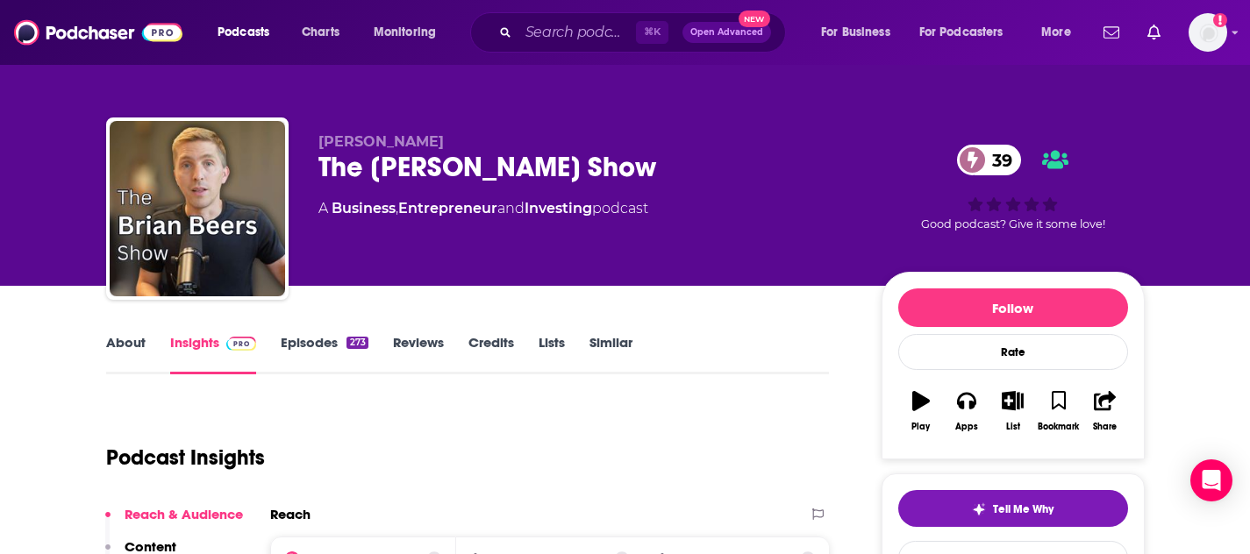
click at [17, 215] on div "Brian Beers The Brian Beers Show 39 A Business , Entrepreneur and Investing pod…" at bounding box center [625, 143] width 1250 height 286
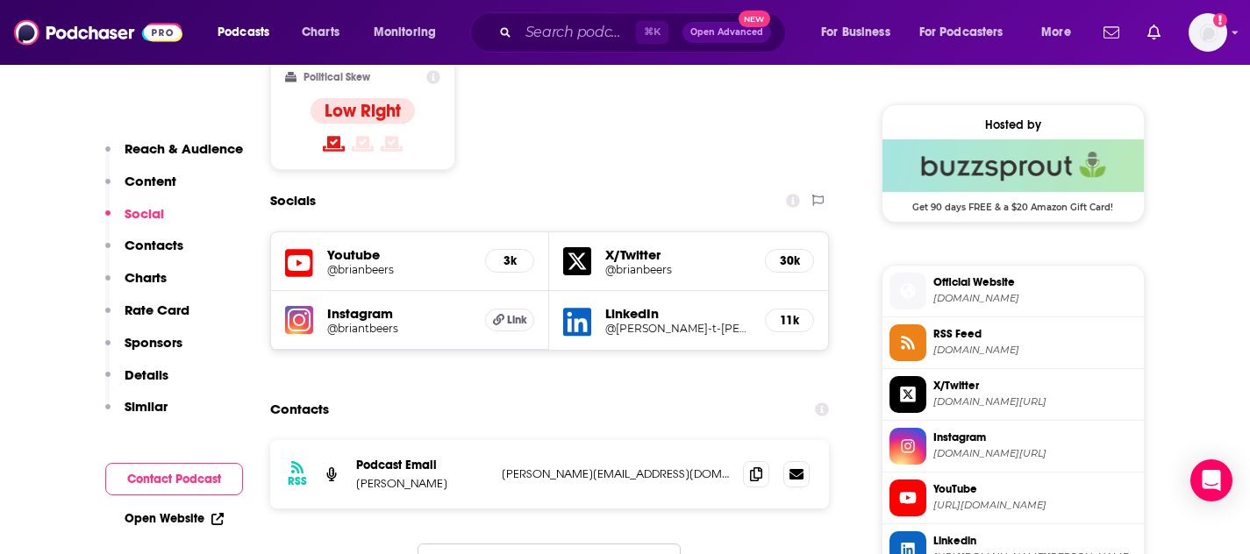
scroll to position [1450, 0]
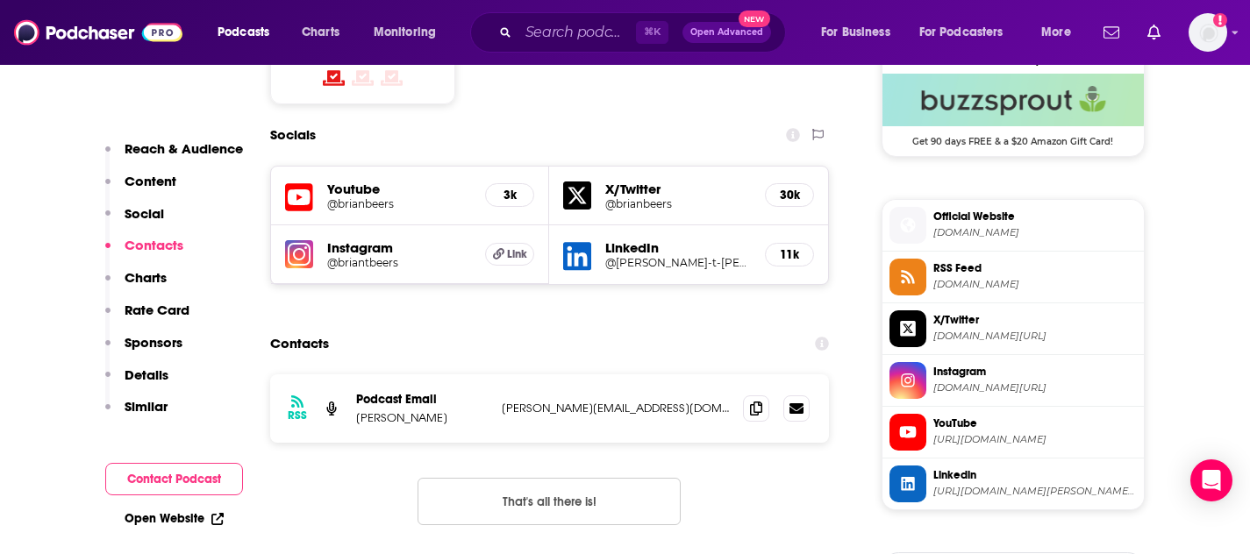
click at [351, 181] on h5 "Youtube" at bounding box center [399, 189] width 145 height 17
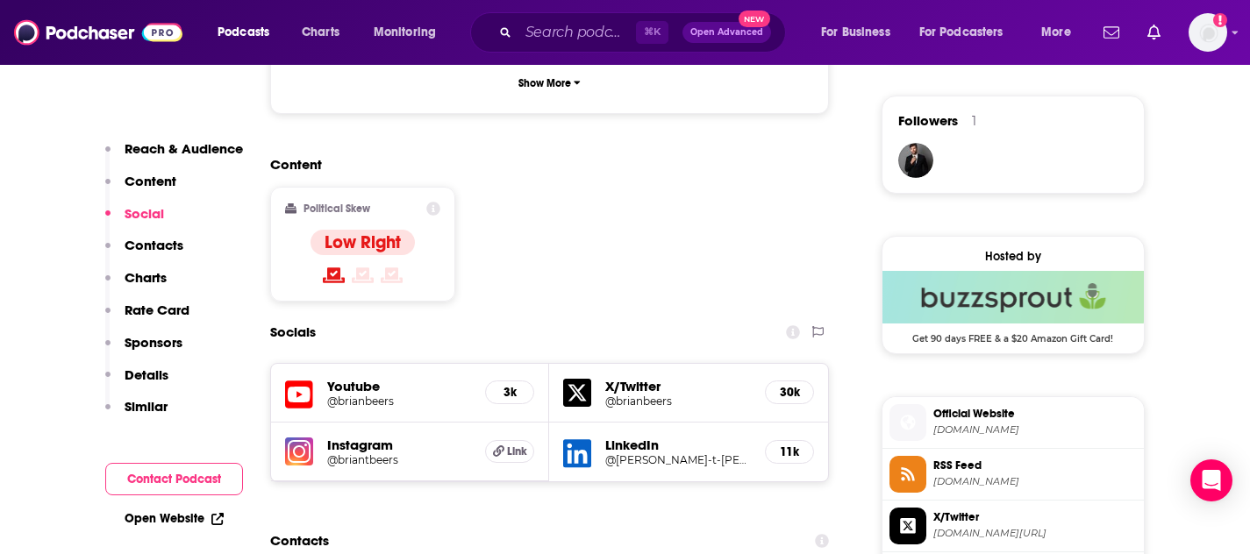
scroll to position [1239, 0]
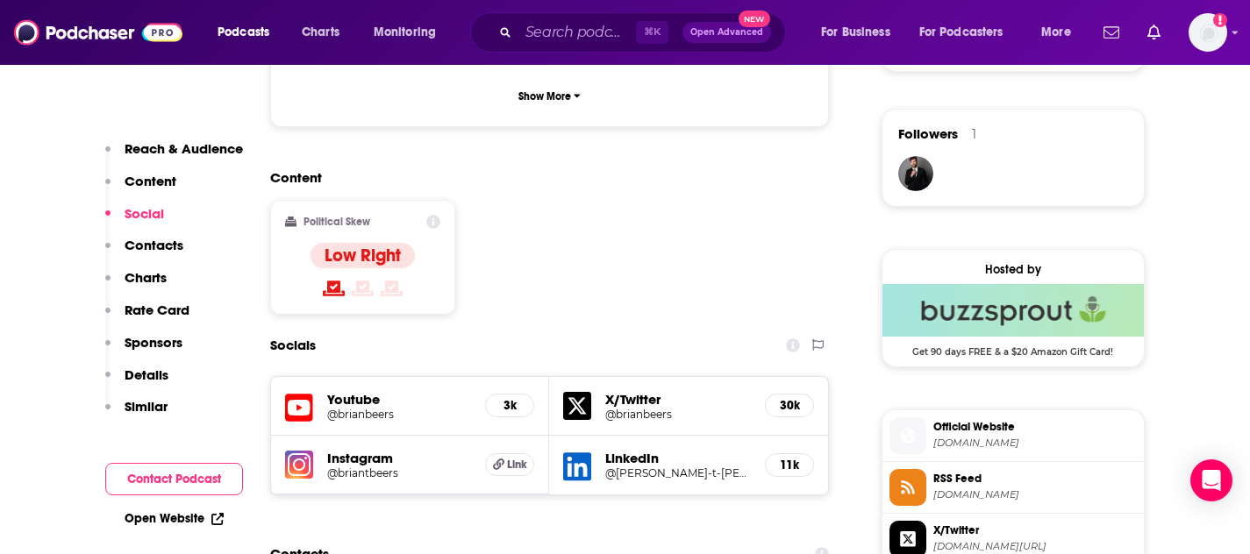
click at [973, 427] on span "Official Website" at bounding box center [1034, 427] width 203 height 16
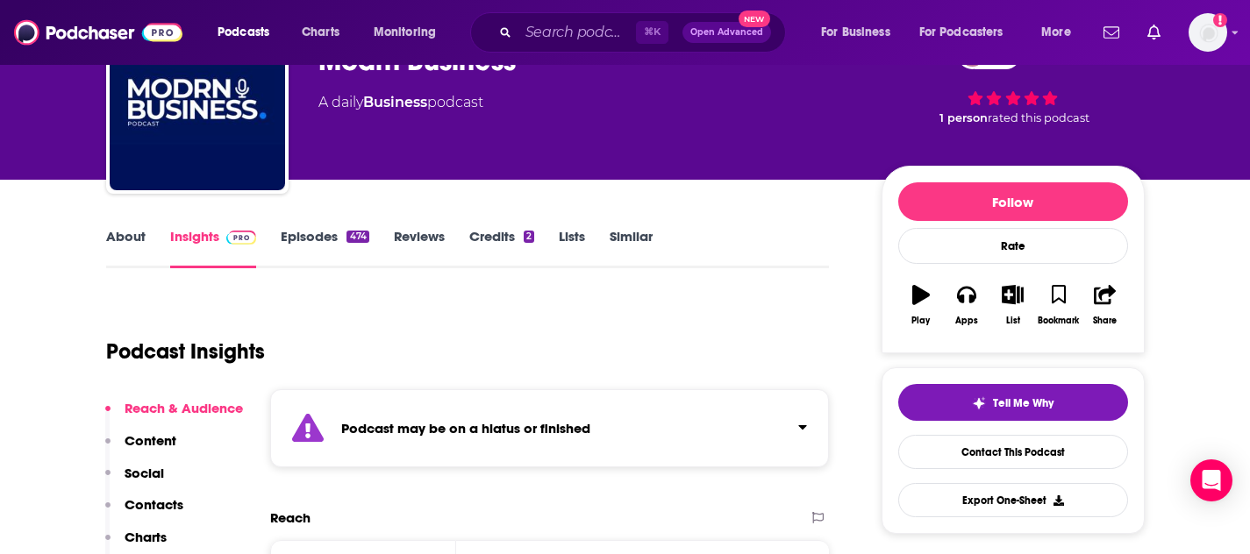
scroll to position [140, 0]
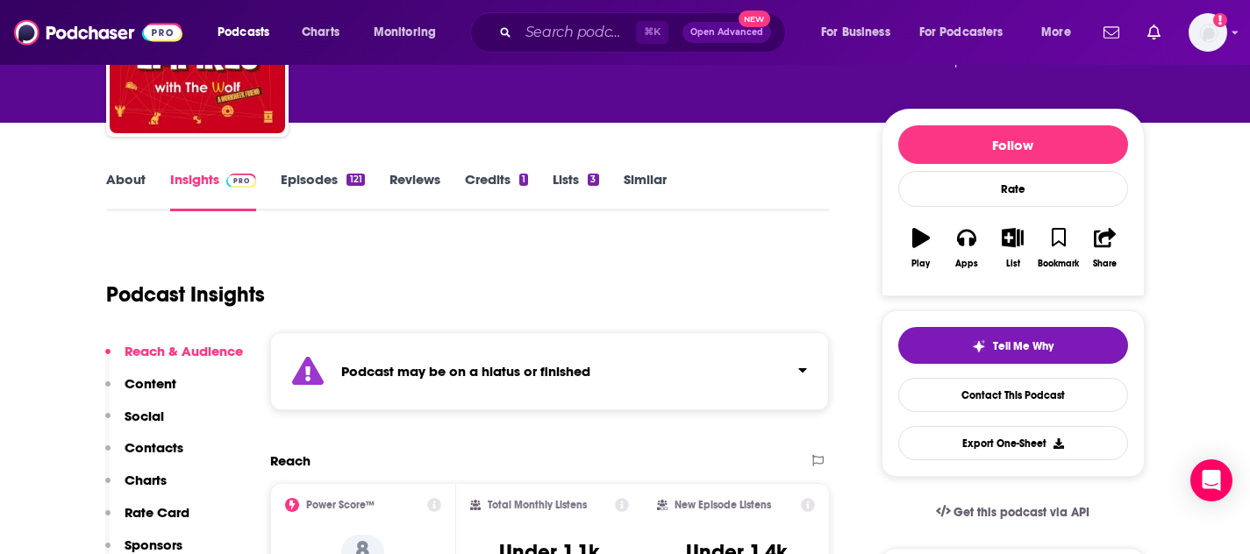
scroll to position [210, 0]
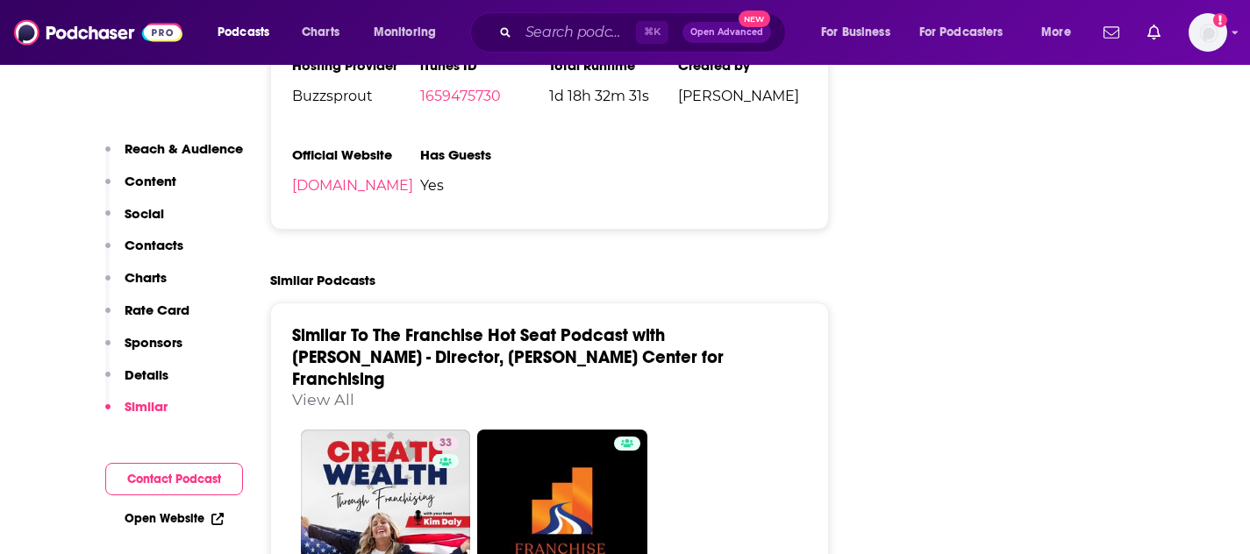
scroll to position [2455, 0]
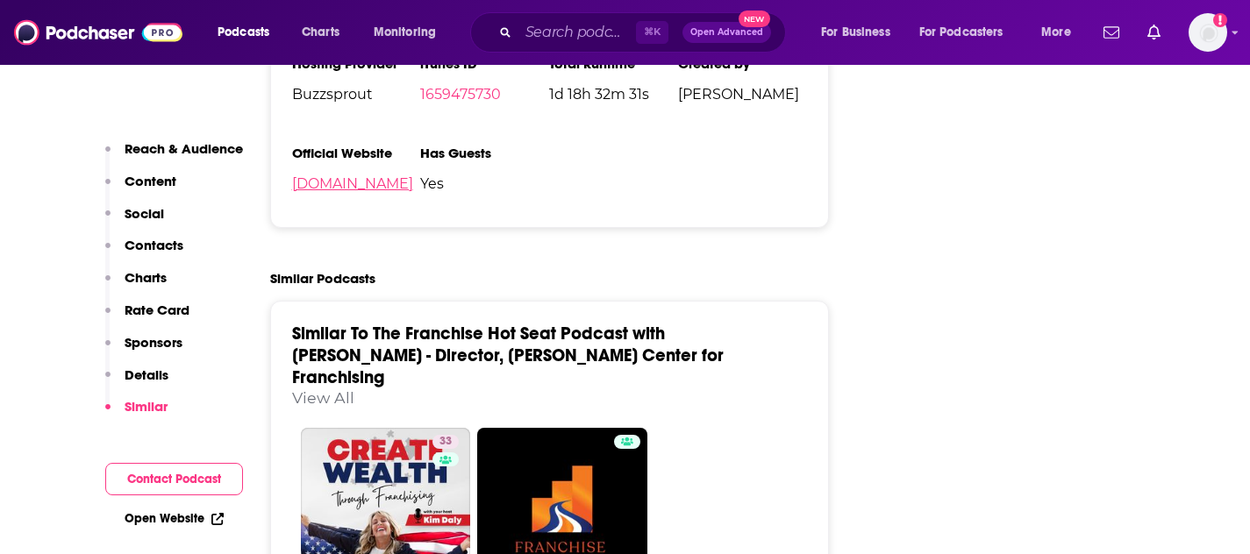
click at [316, 188] on link "[DOMAIN_NAME]" at bounding box center [352, 183] width 121 height 17
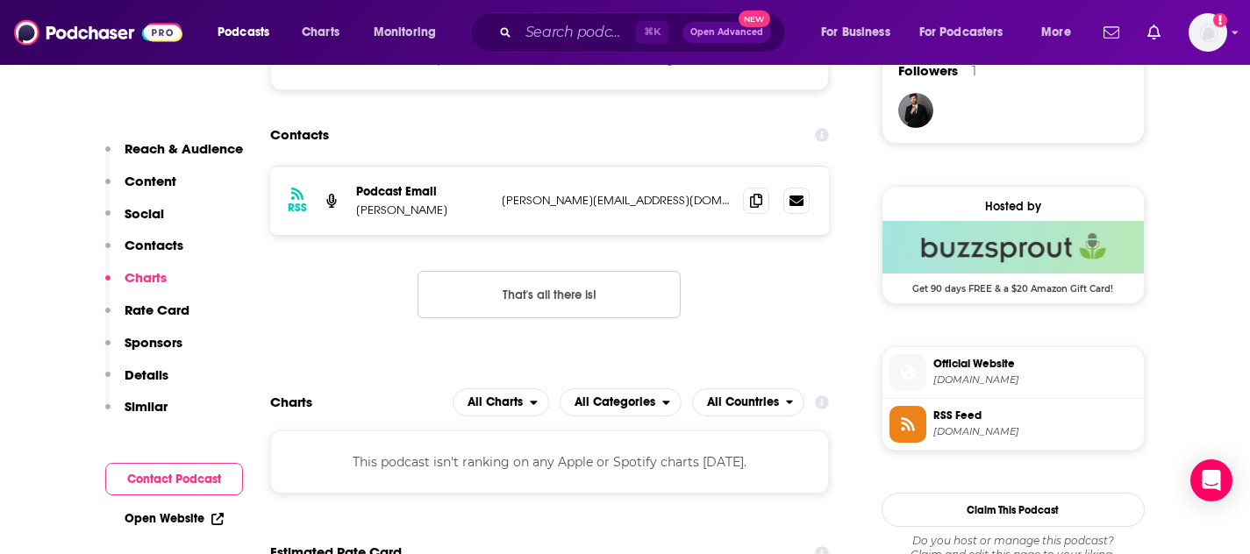
scroll to position [1298, 0]
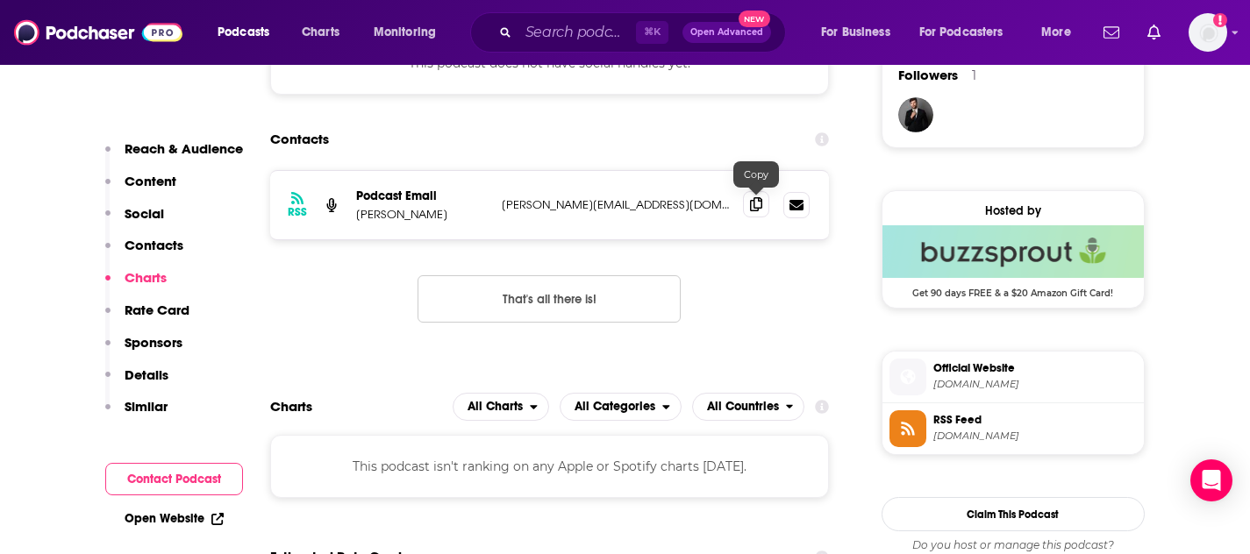
click at [759, 201] on icon at bounding box center [756, 204] width 12 height 14
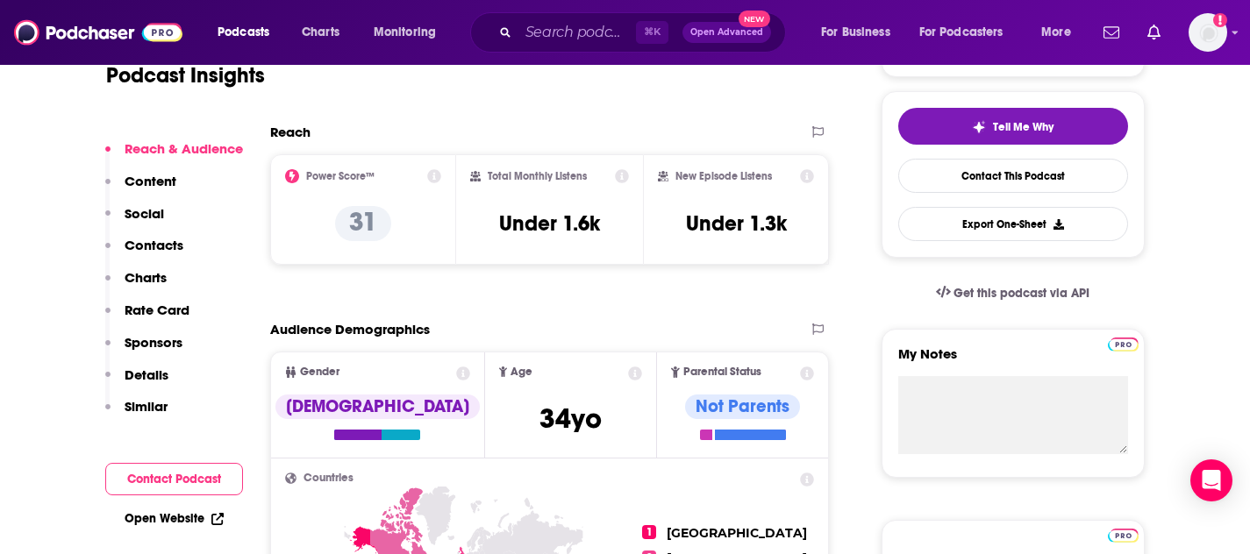
scroll to position [375, 0]
